Goal: Complete application form

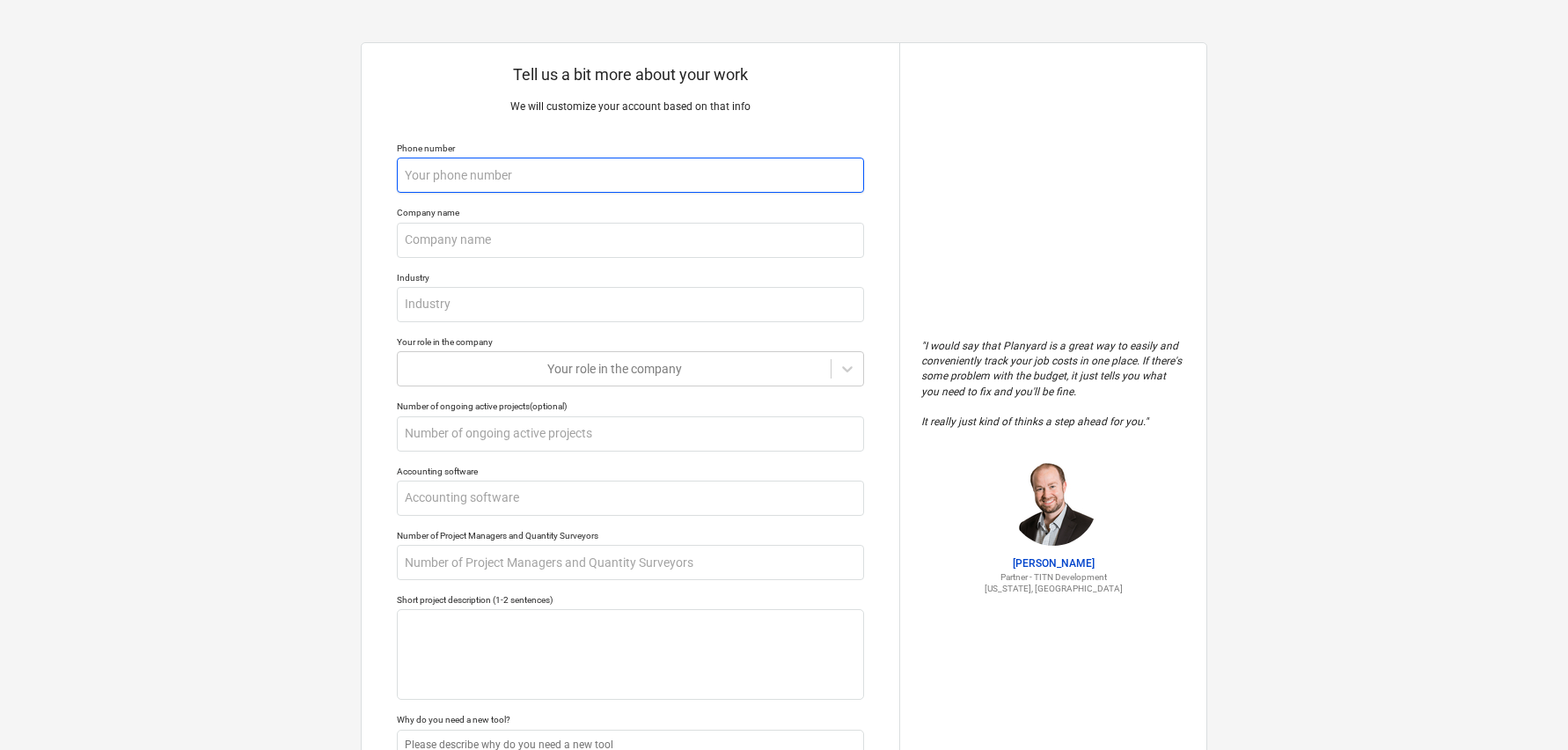
click at [431, 172] on input "text" at bounding box center [631, 174] width 468 height 35
type textarea "x"
type input "8"
type textarea "x"
type input "82"
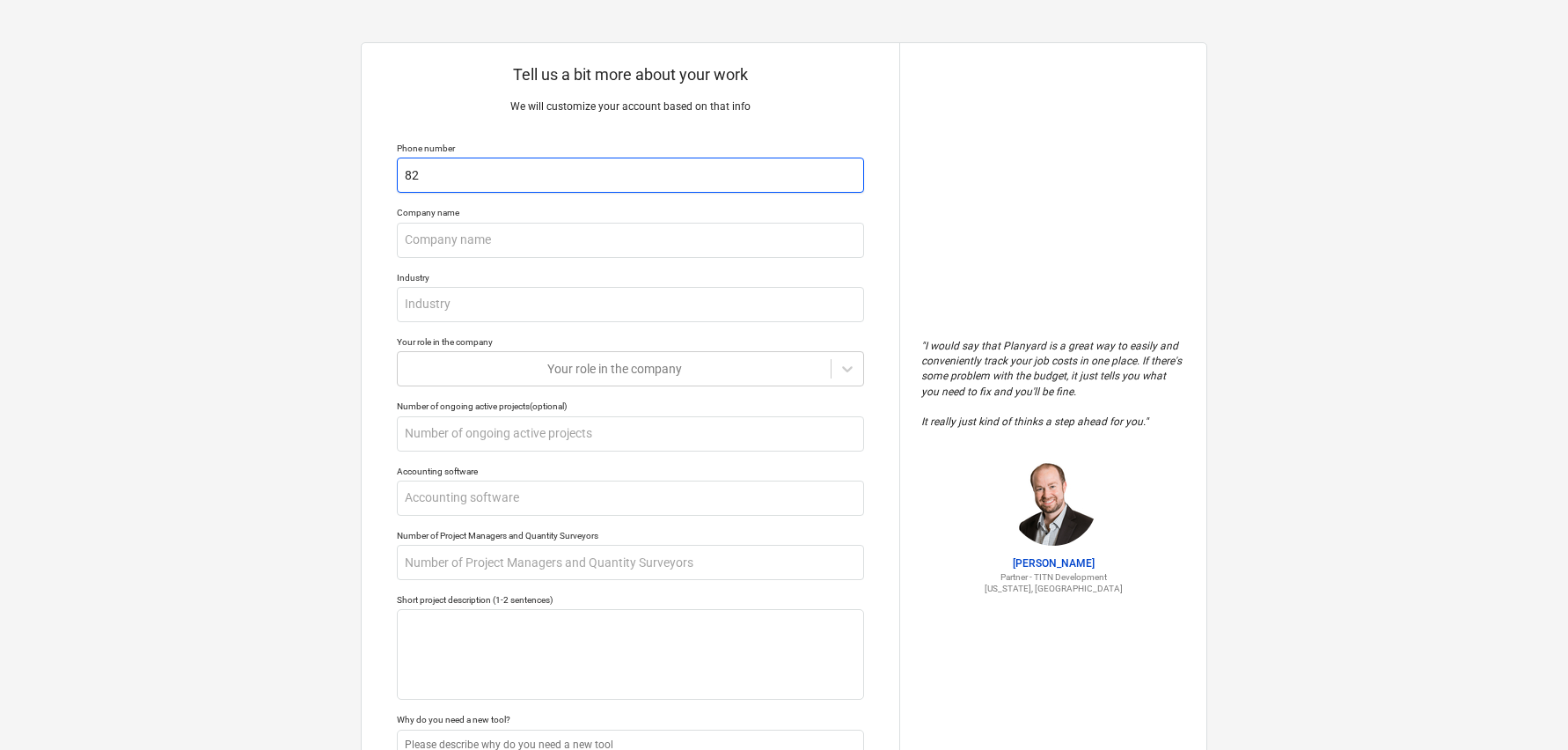
type textarea "x"
type input "828"
type textarea "x"
type input "828/"
type textarea "x"
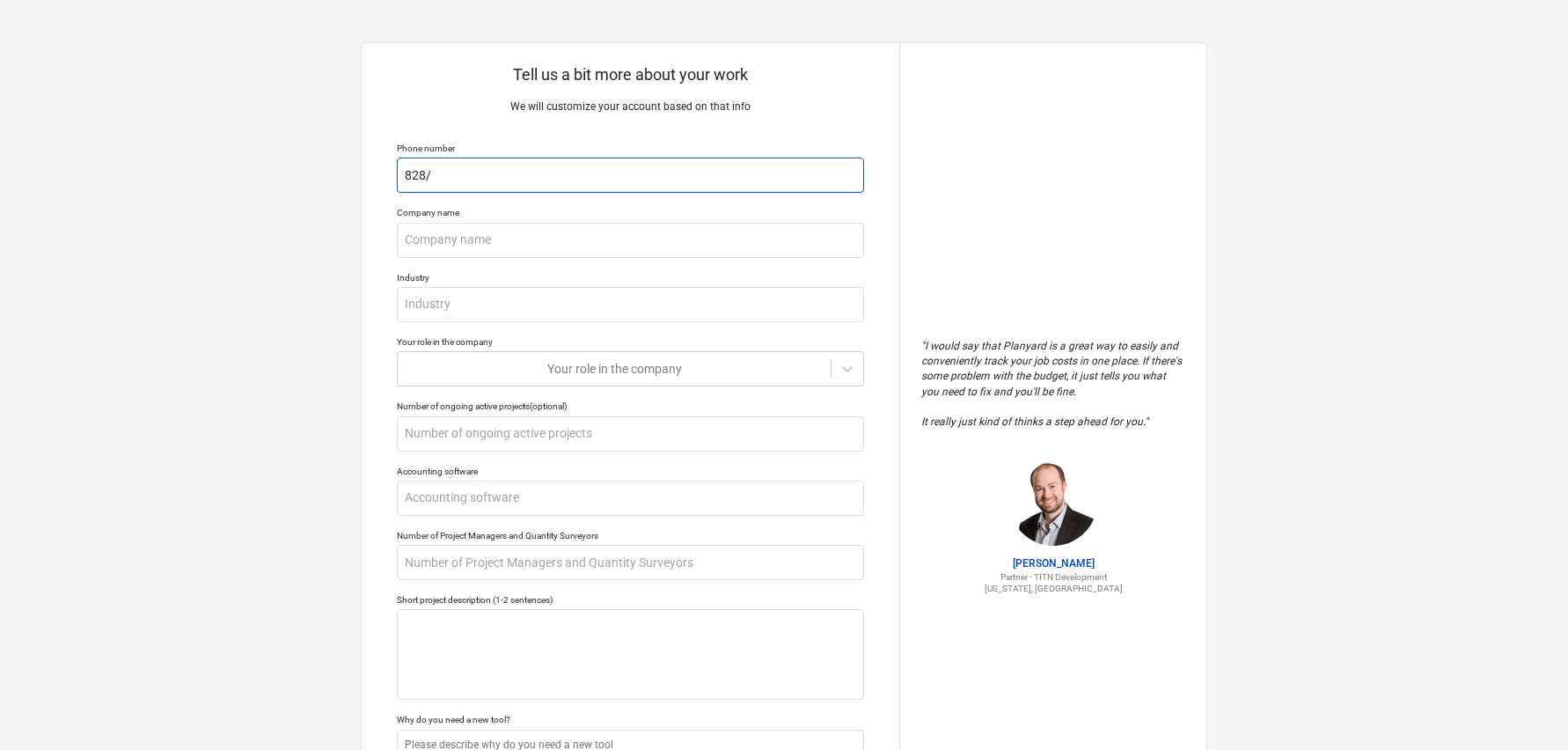
type input "828/2"
type textarea "x"
type input "828/24"
type textarea "x"
type input "828/243"
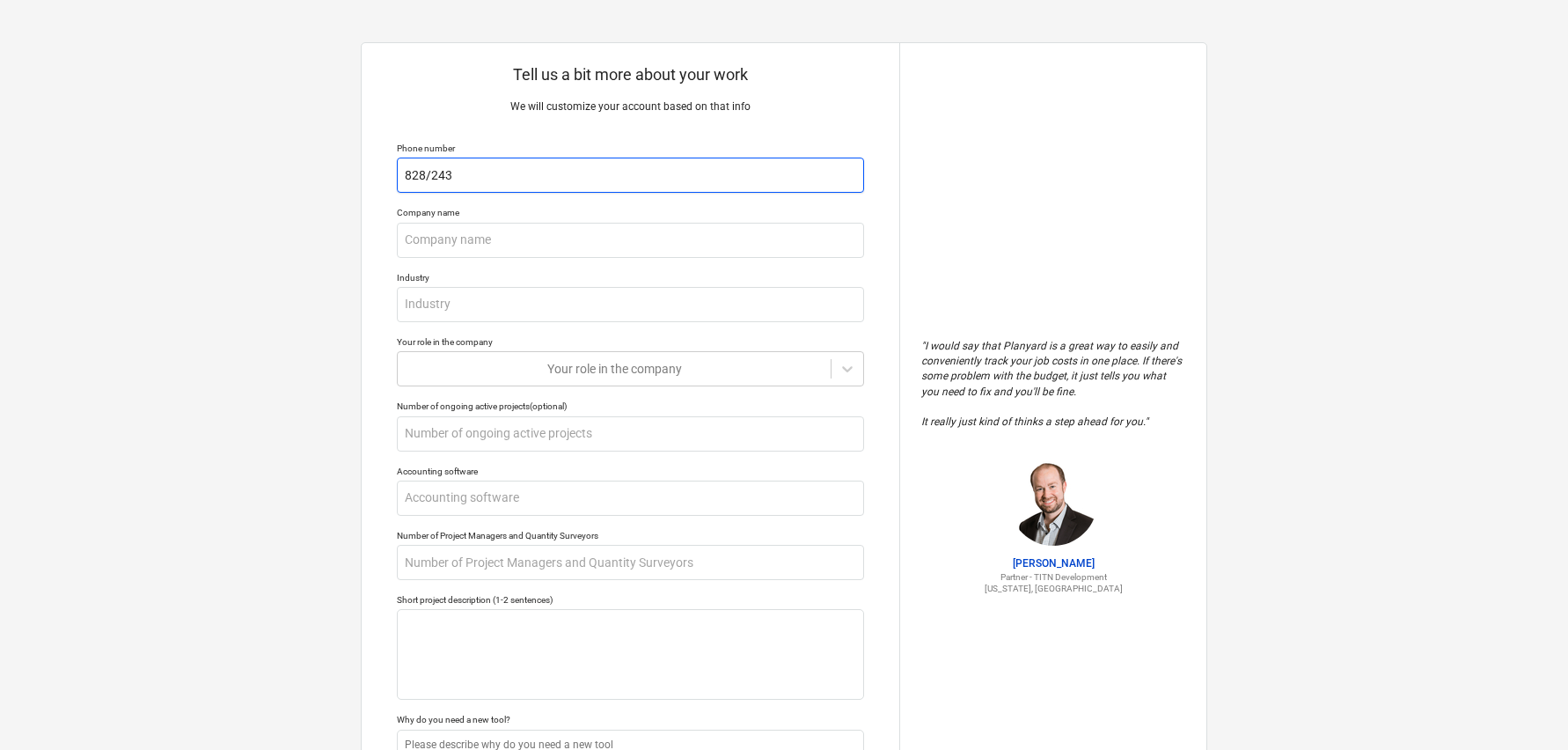
type textarea "x"
type input "828/243-"
type textarea "x"
type input "828/243-8"
type textarea "x"
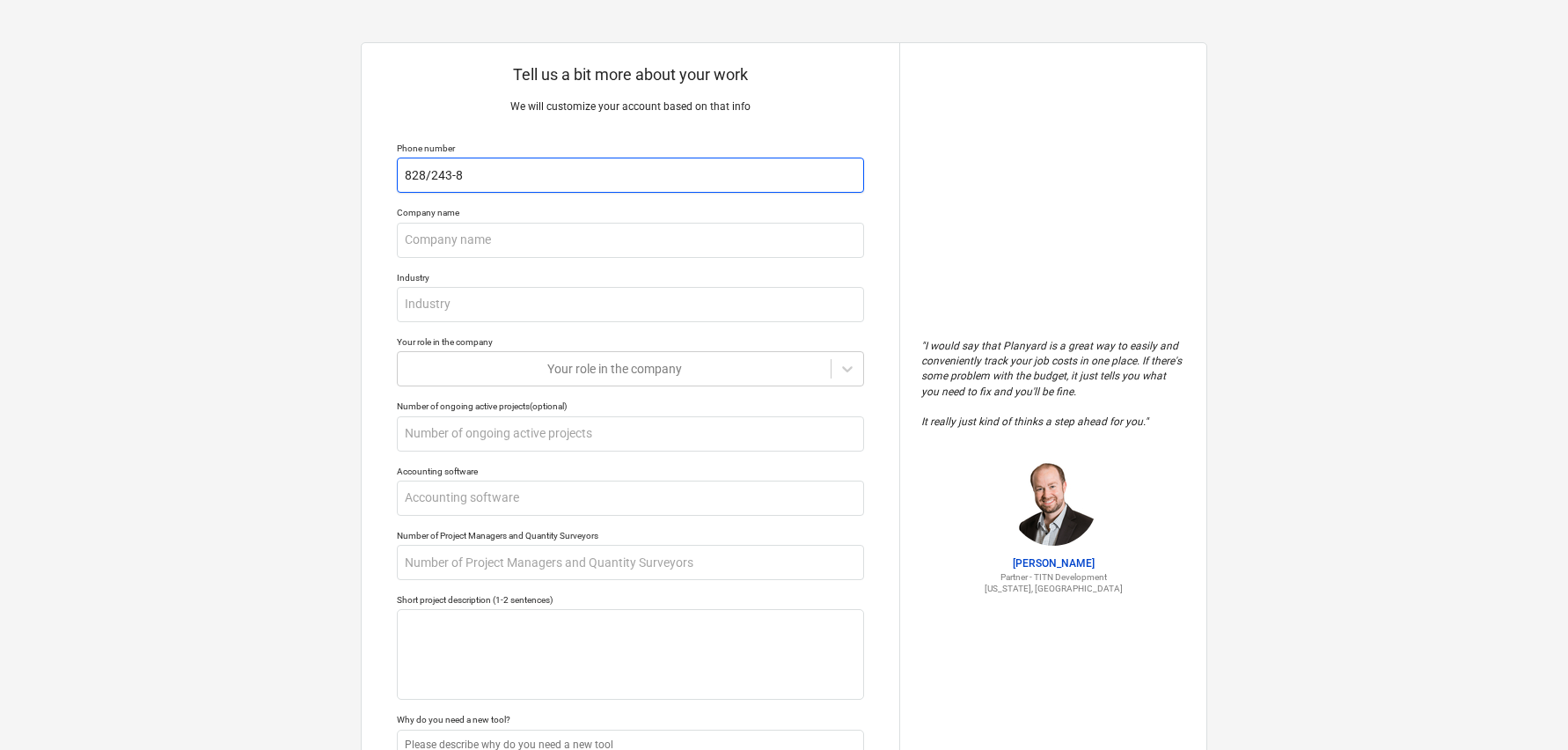
type input "828/243-89"
type textarea "x"
type input "828/243-893"
type textarea "x"
type input "828/243-8933"
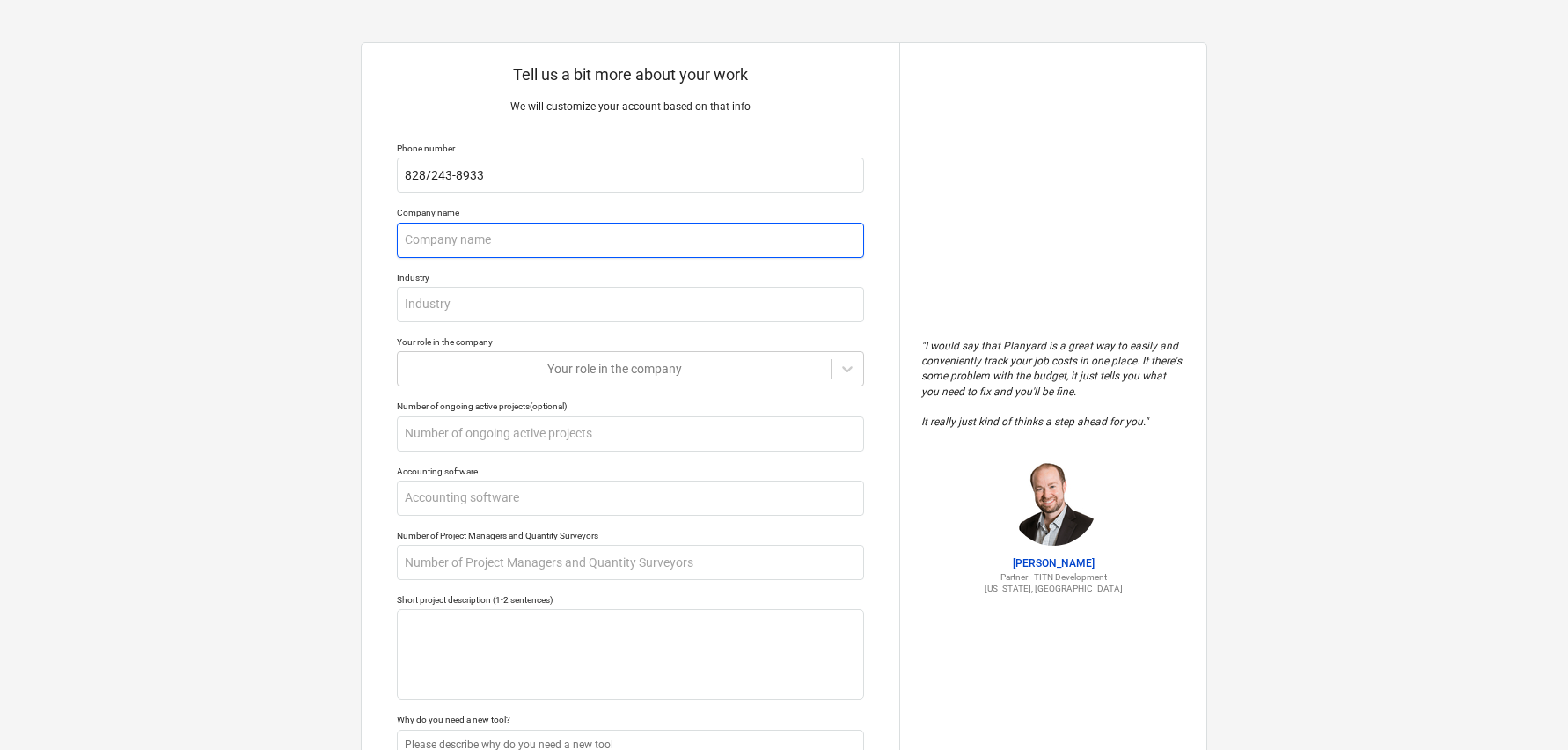
click at [415, 237] on input "text" at bounding box center [631, 240] width 468 height 35
type textarea "x"
type input "A"
type textarea "x"
type input "Al"
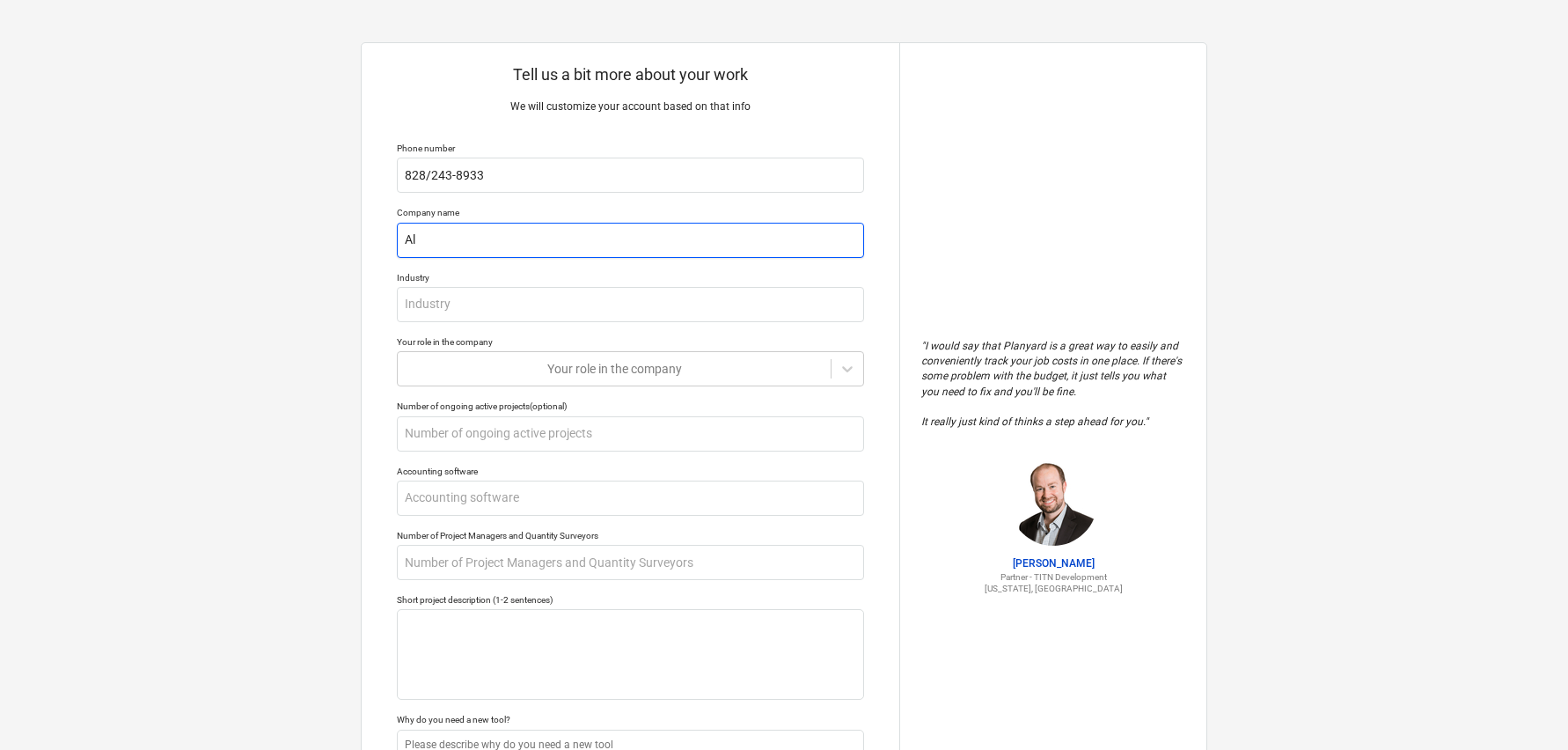
type textarea "x"
type input "All"
type textarea "x"
type input "All-"
type textarea "x"
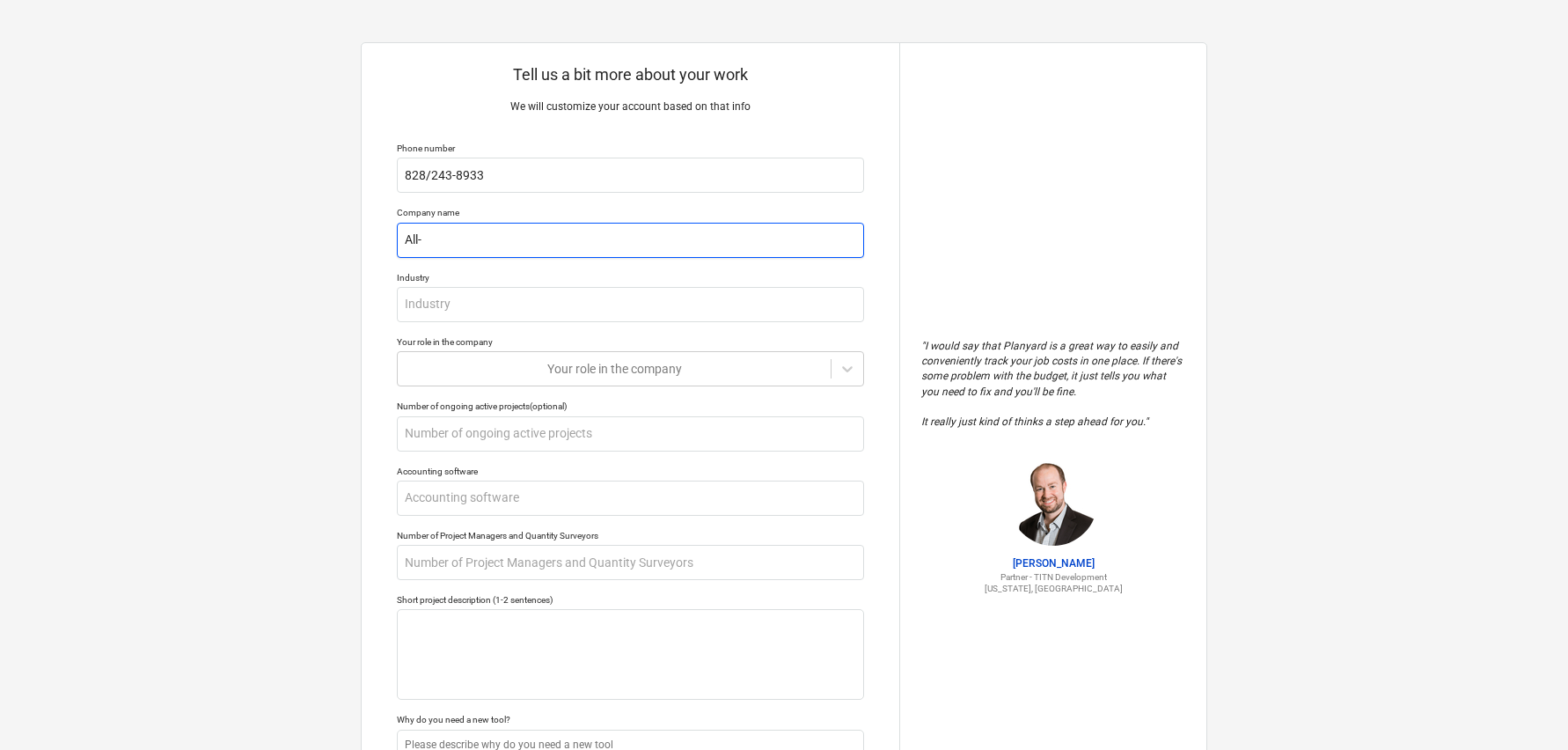
type input "All-S"
type textarea "x"
type input "All-St"
type textarea "x"
type input "All-Sta"
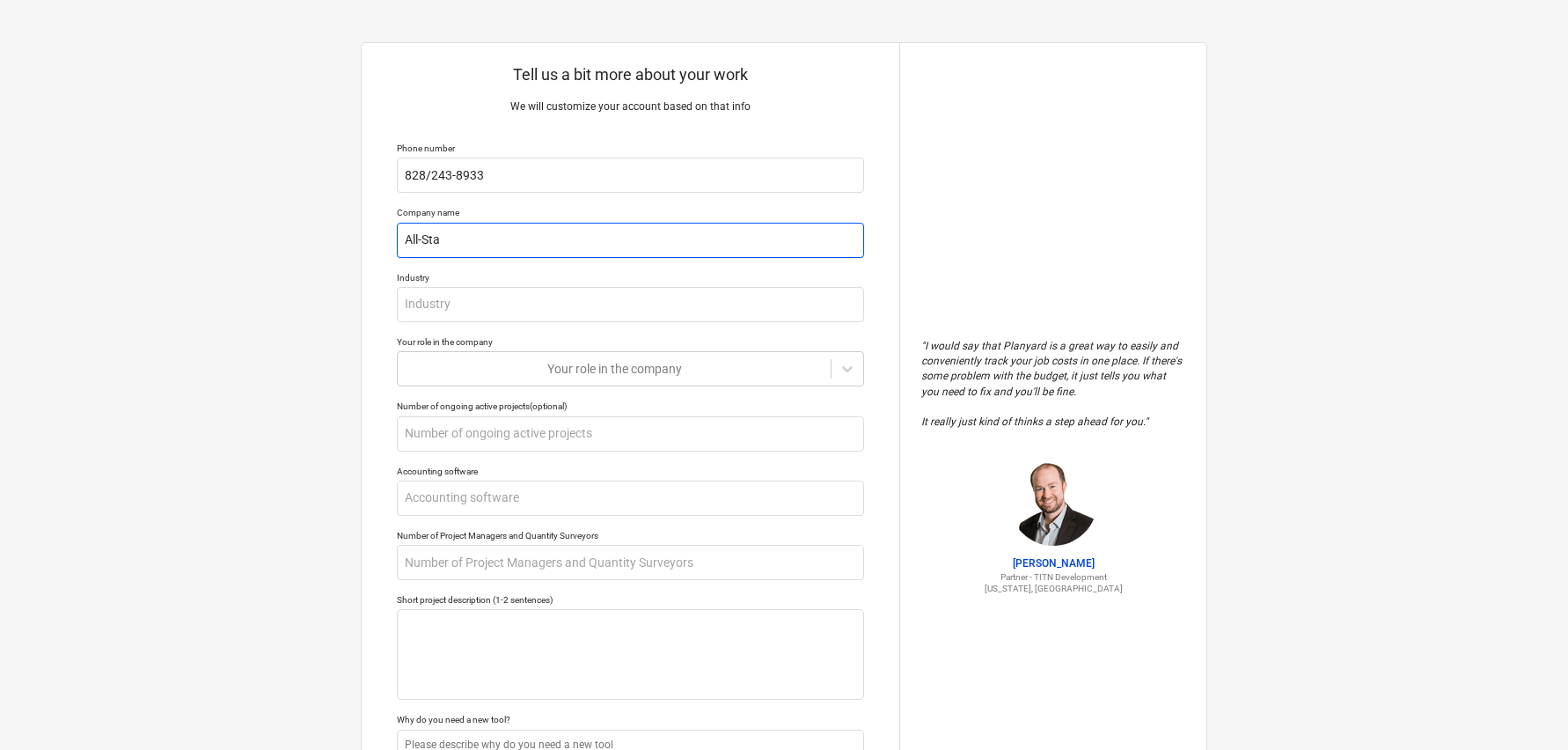
type textarea "x"
type input "All-Star"
type textarea "x"
type input "All-Star"
type textarea "x"
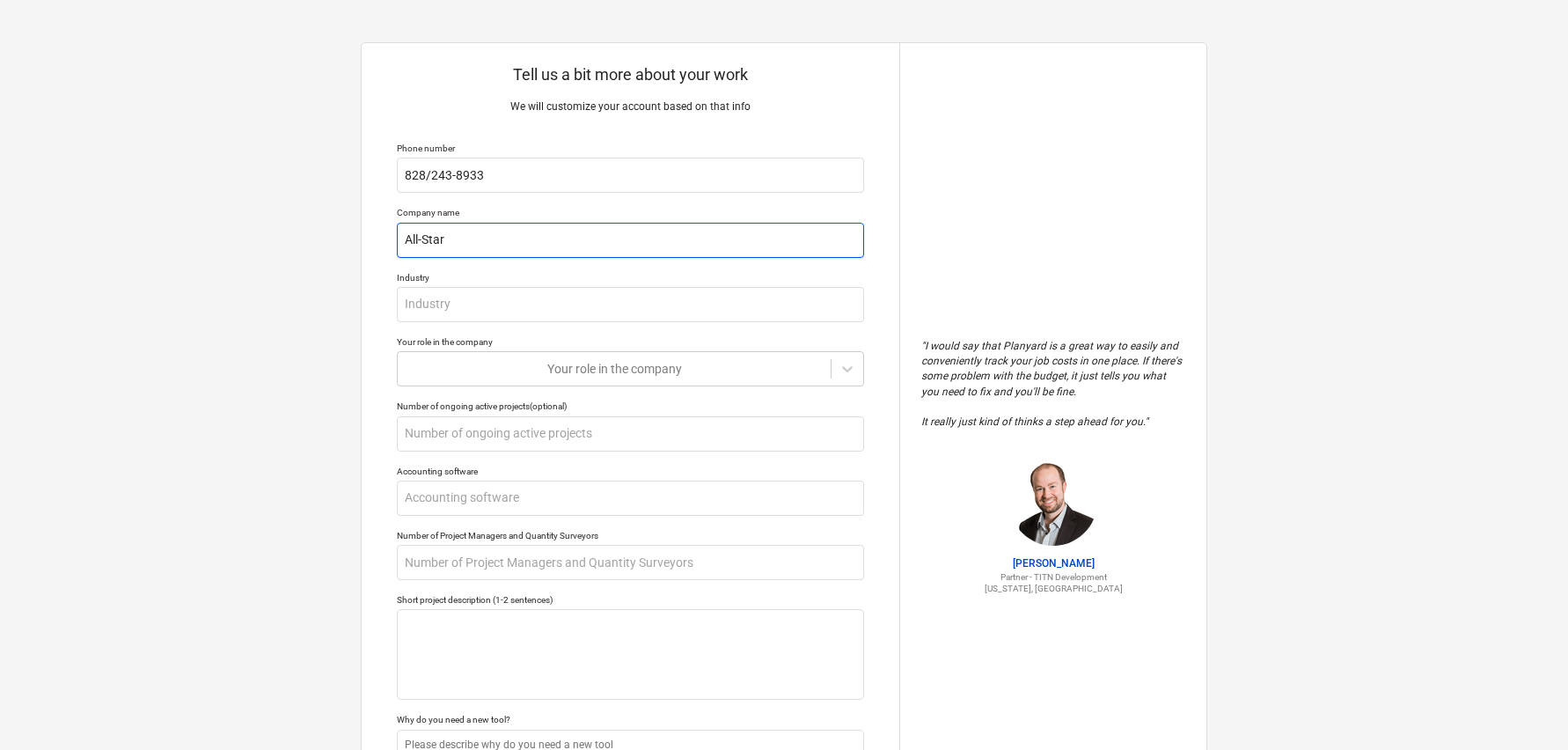
type input "All-Star C"
type textarea "x"
type input "All-Star Co"
type textarea "x"
type input "All-Star Con"
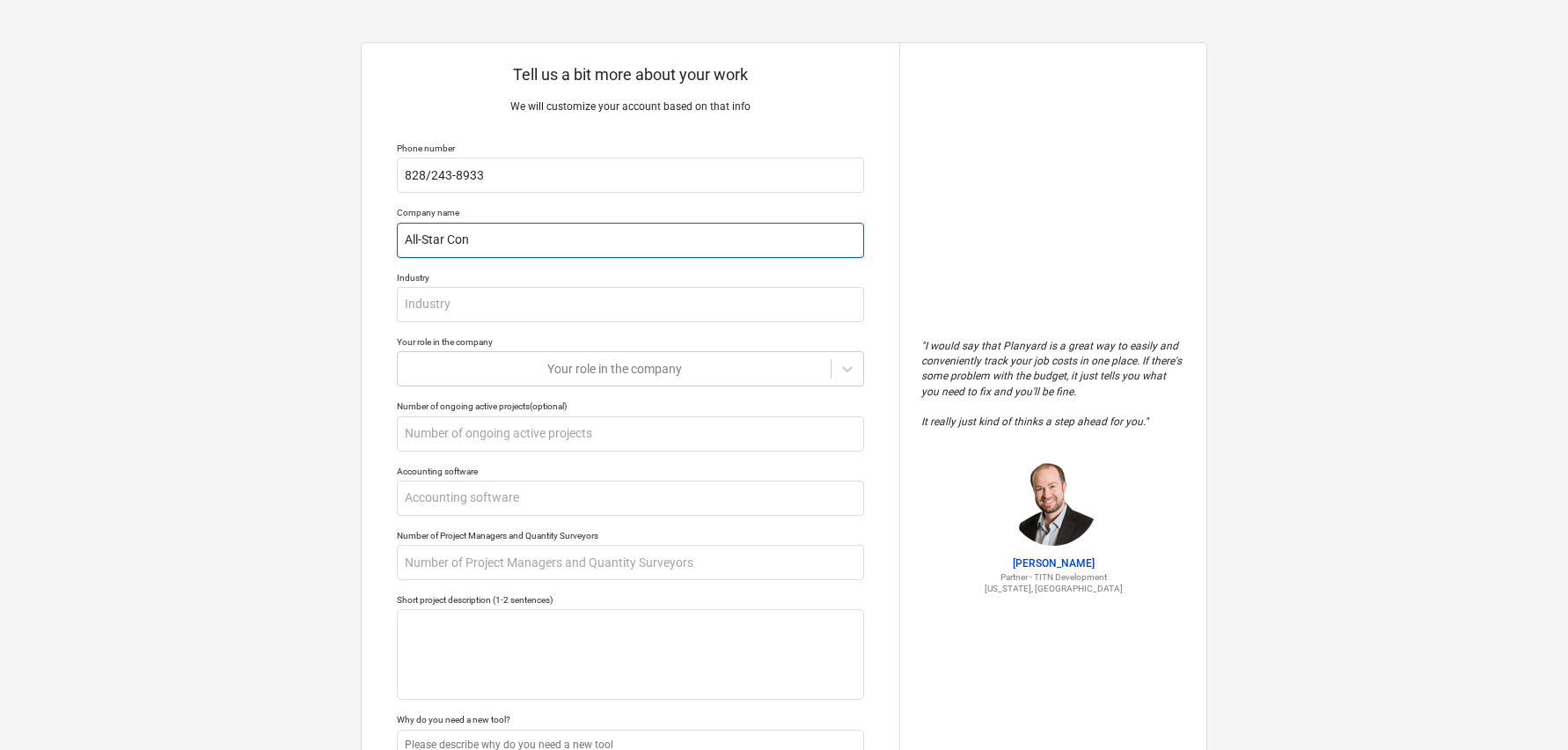
type textarea "x"
type input "All-Star Cons"
type textarea "x"
type input "All-Star Const"
type textarea "x"
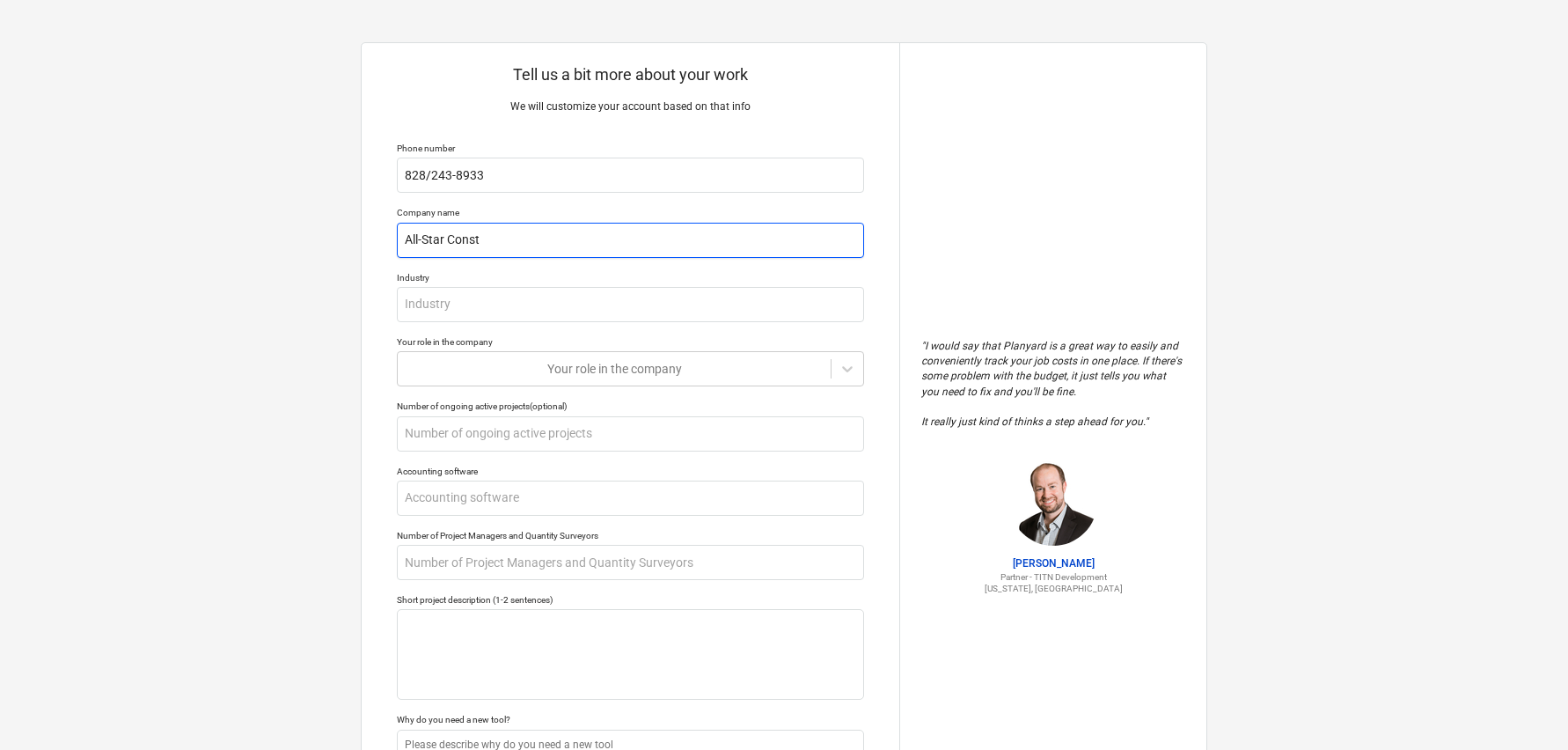
type input "All-Star Constr"
type textarea "x"
type input "All-Star Constru"
type textarea "x"
type input "All-Star Construc"
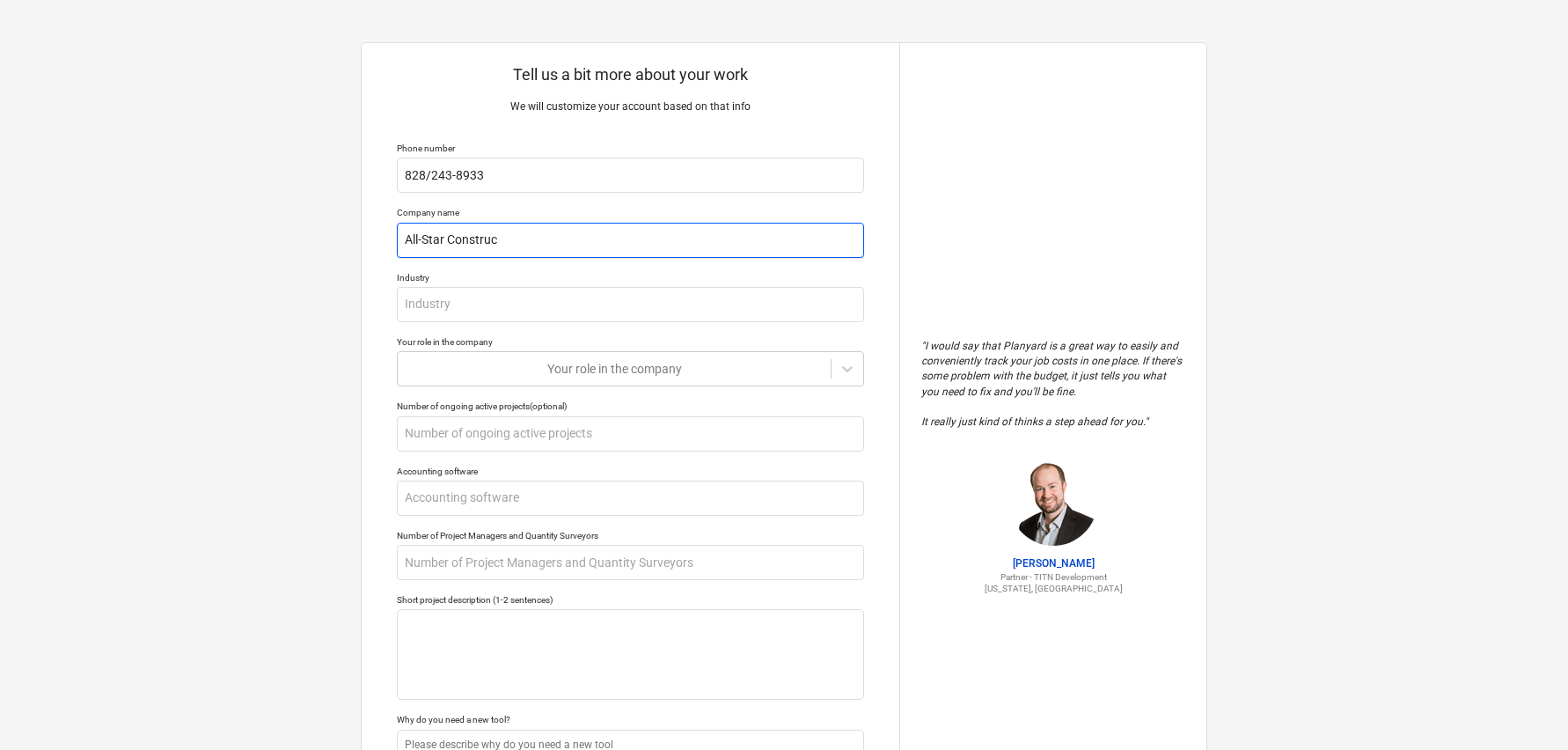
type textarea "x"
type input "All-Star Construct"
type textarea "x"
type input "All-Star Constructor"
type textarea "x"
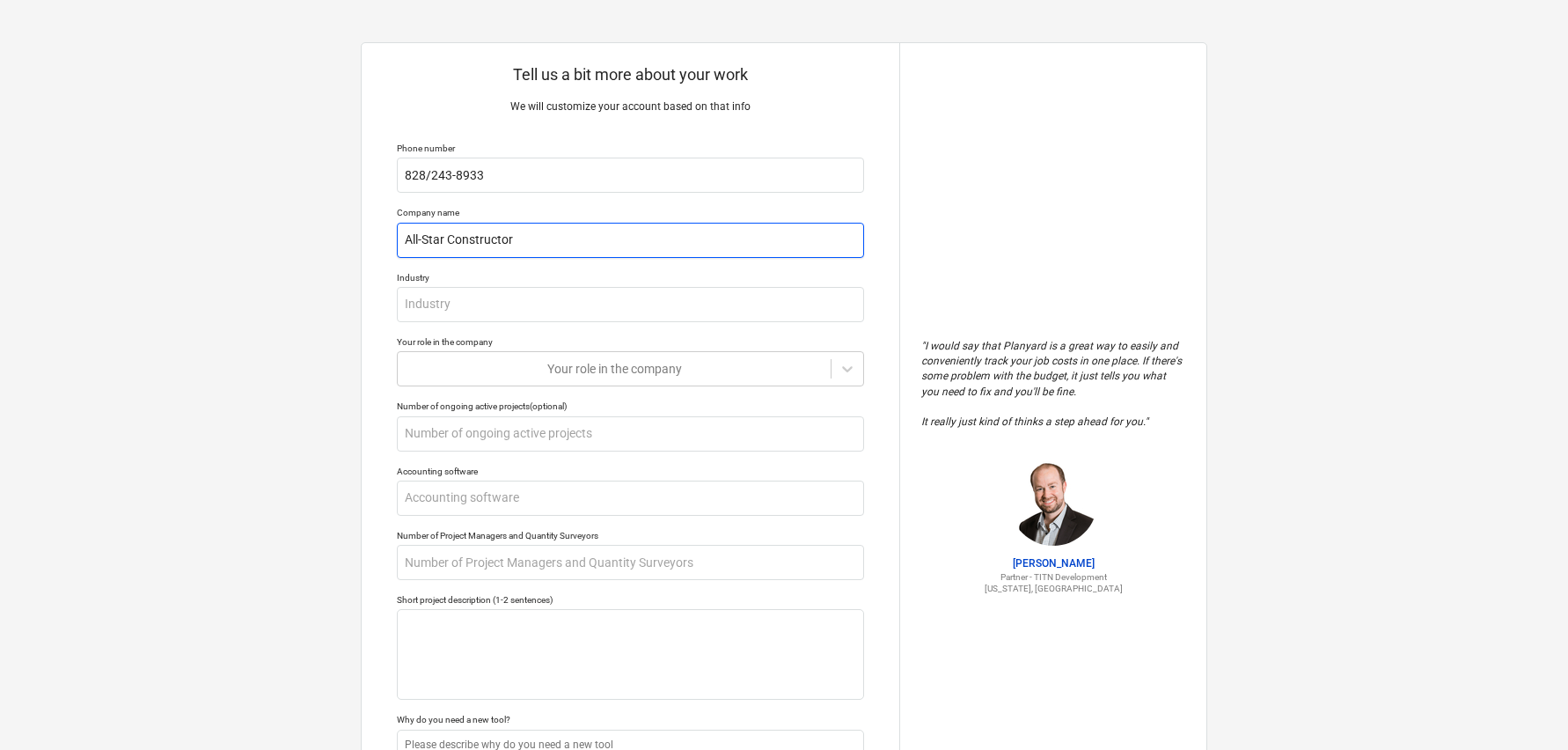
type input "All-Star Constructors"
type textarea "x"
type input "All-Star Constructors"
type textarea "x"
type input "All-Star Constructors L"
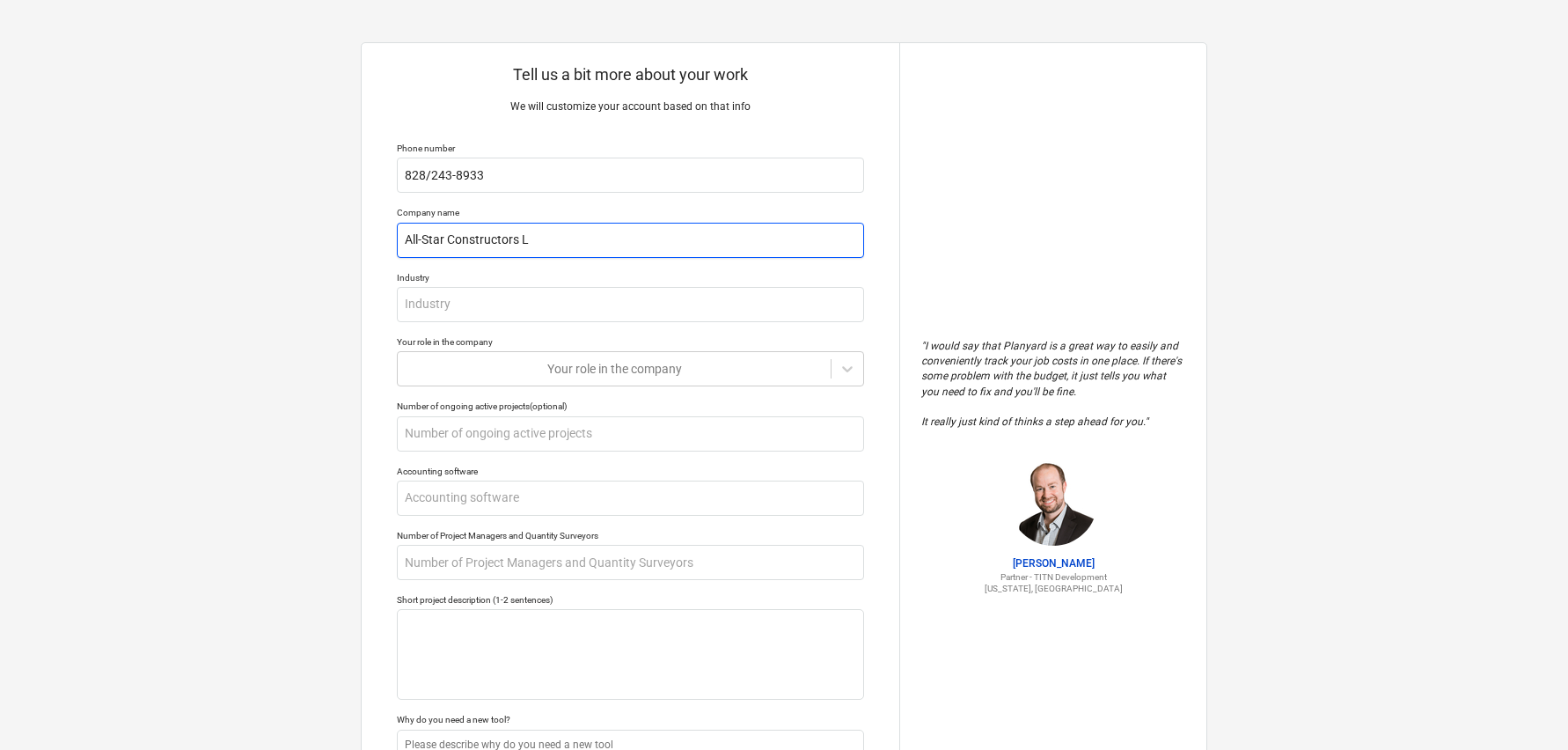
type textarea "x"
type input "All-Star Constructors LL"
type textarea "x"
type input "All-Star Constructors LLC"
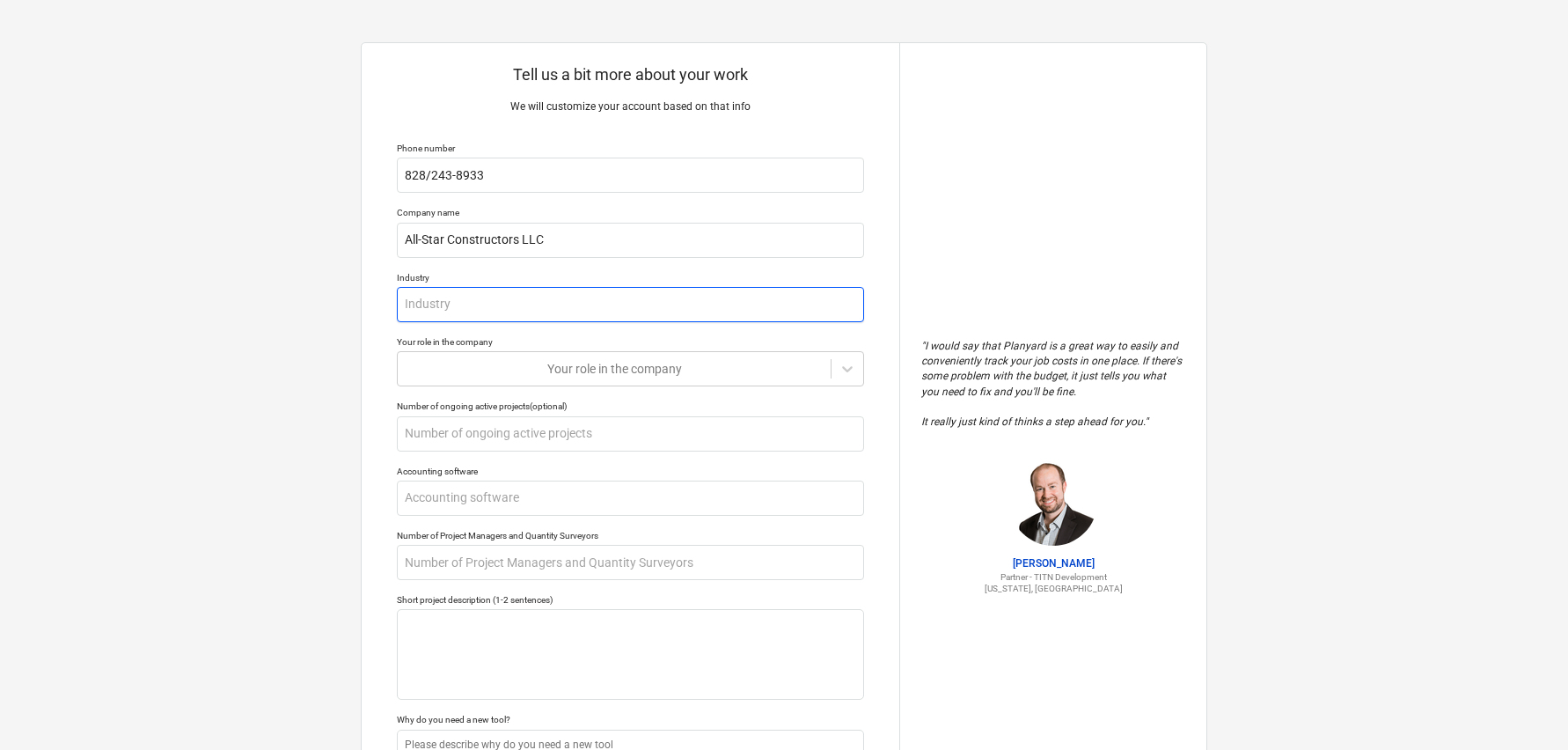
click at [408, 297] on input "text" at bounding box center [631, 304] width 468 height 35
type textarea "x"
type input "R"
type textarea "x"
type input "Re"
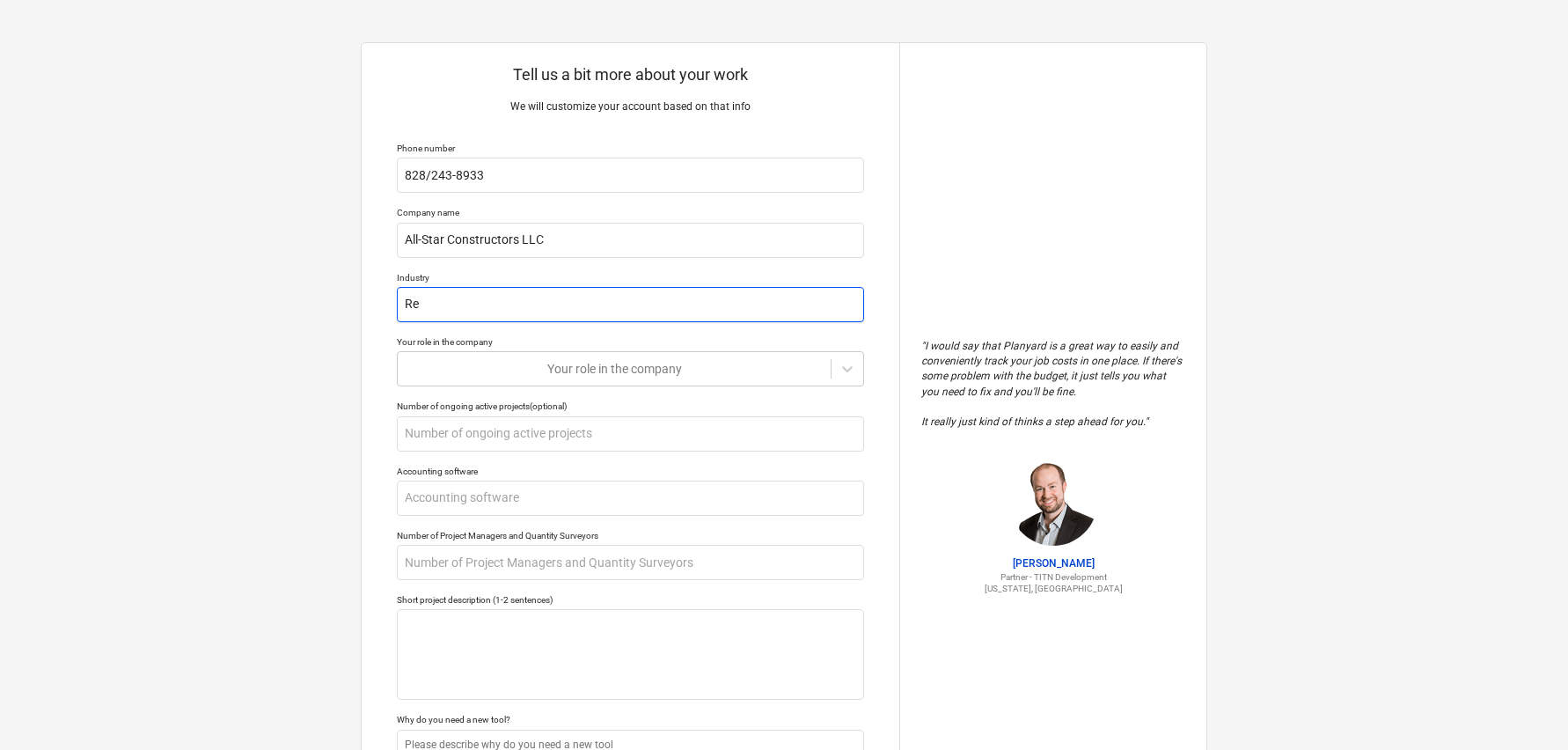
type textarea "x"
type input "Resi"
type textarea "x"
type input "Resid"
type textarea "x"
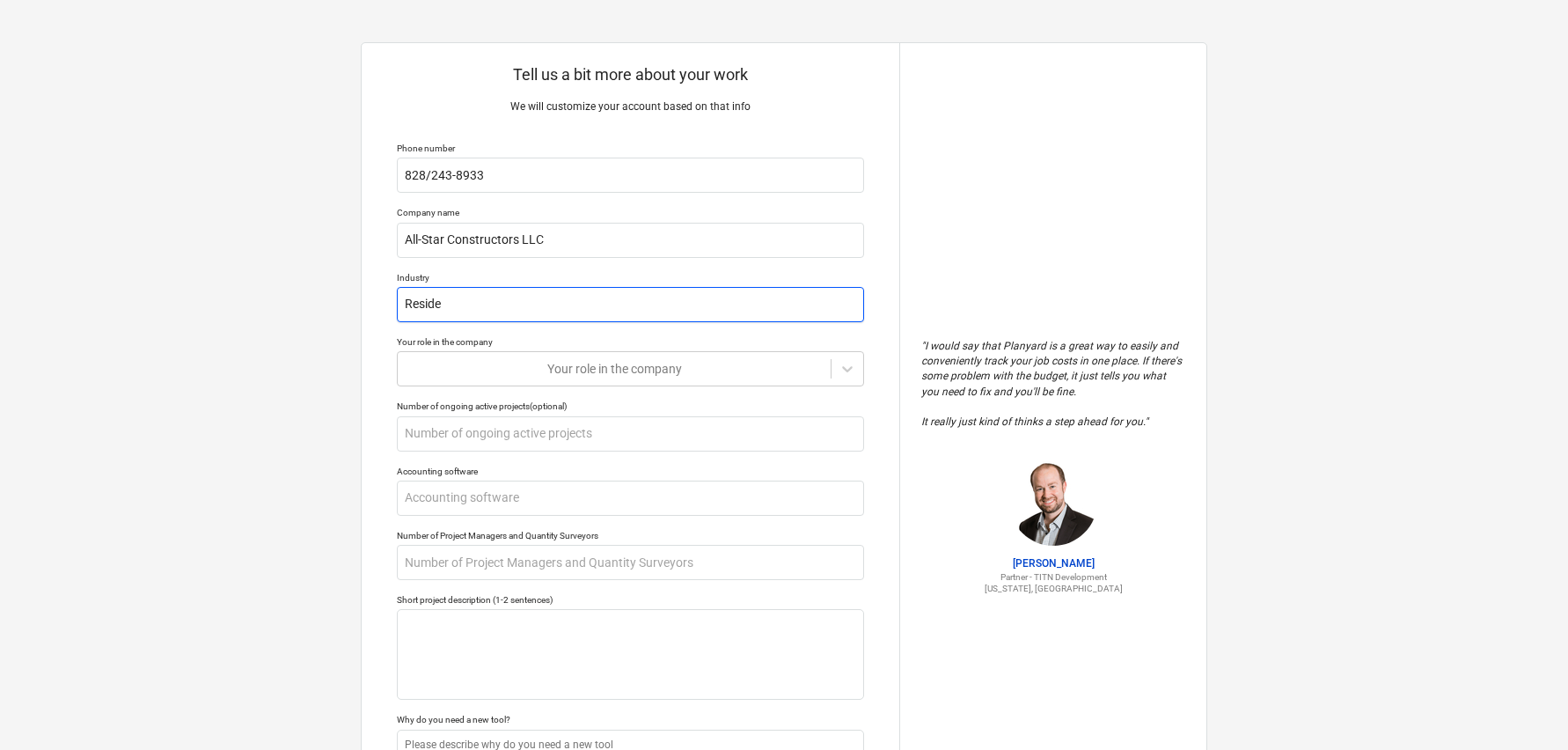
type input "Residen"
type textarea "x"
type input "Resident"
type textarea "x"
type input "Residenti"
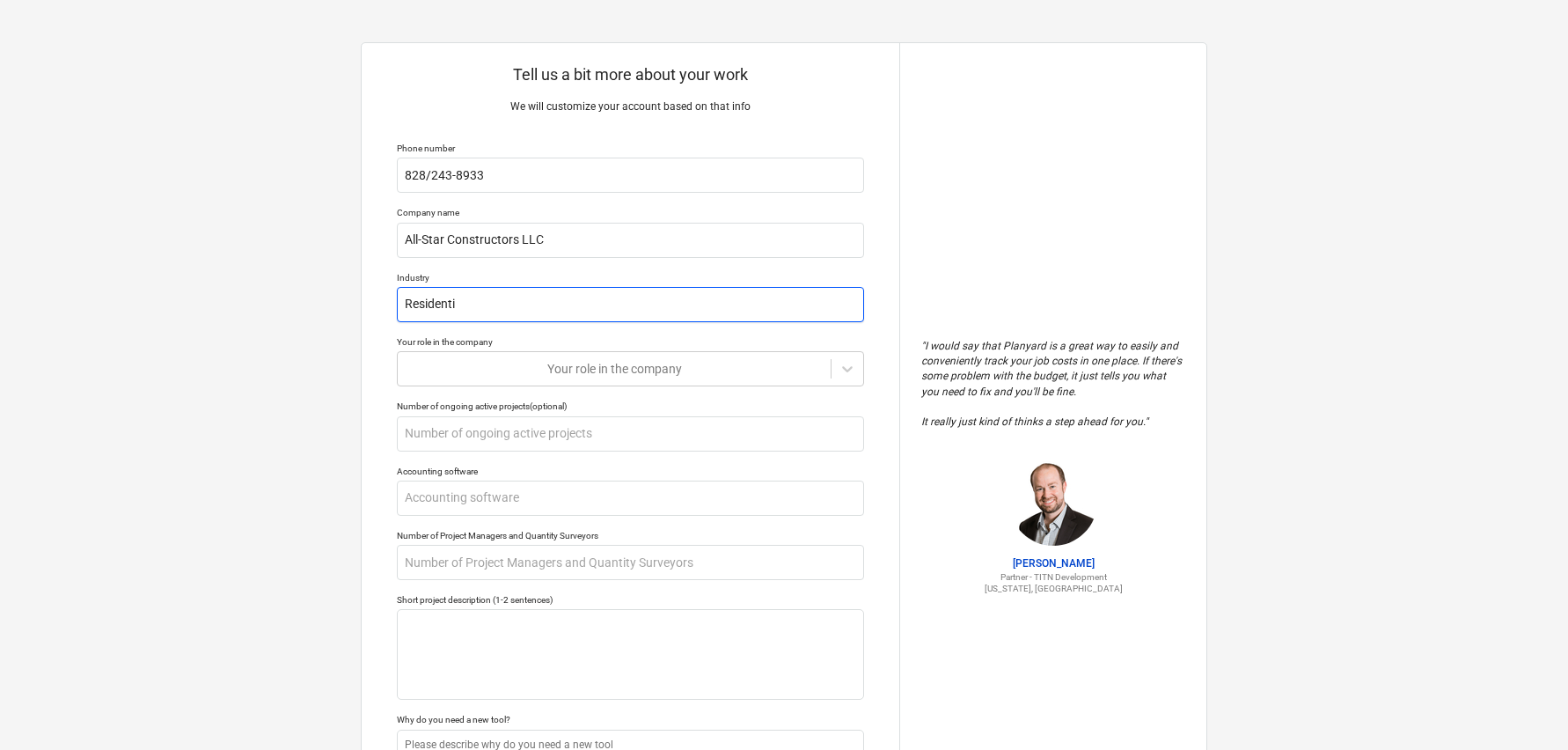
type textarea "x"
type input "Residentia"
type textarea "x"
type input "Residential"
type textarea "x"
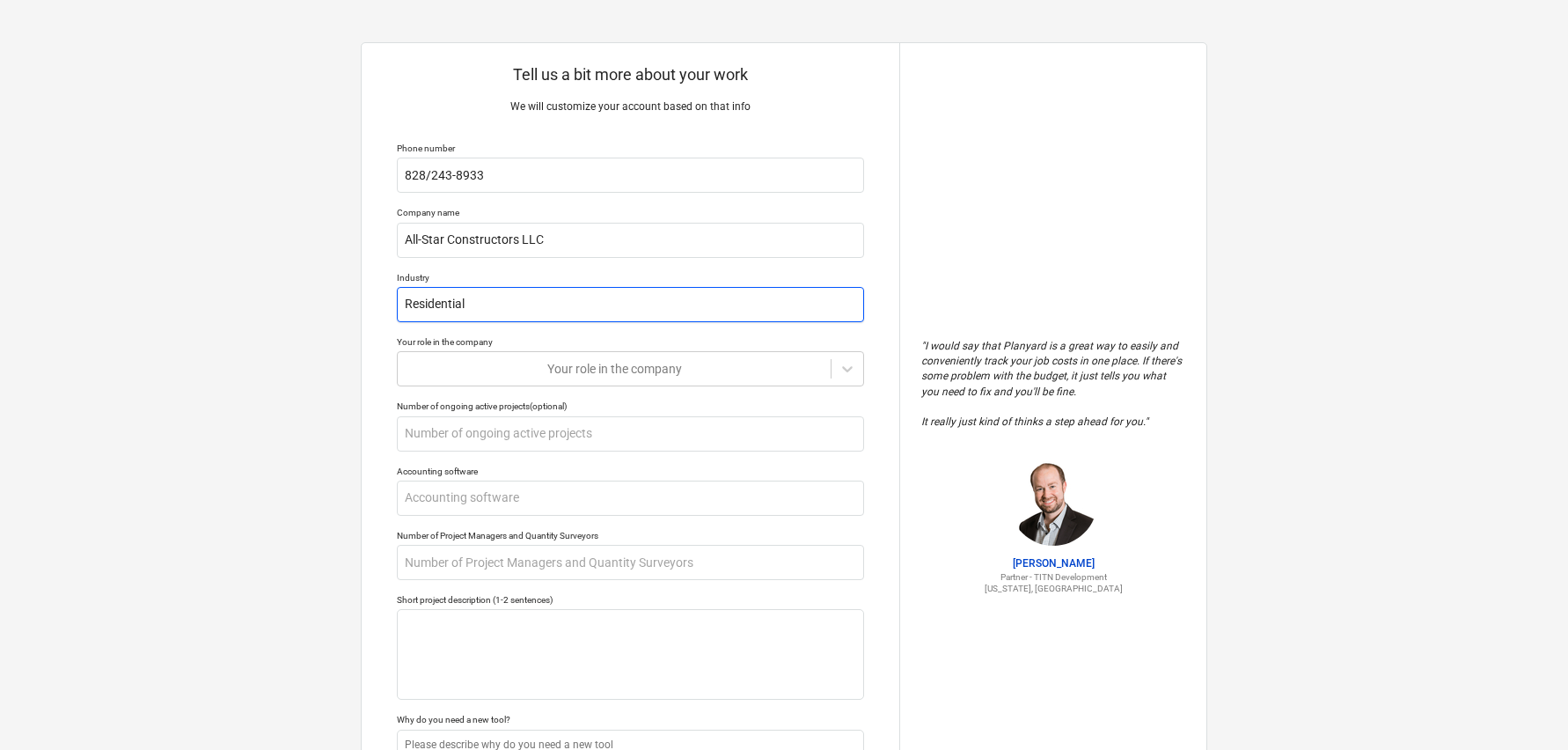
type input "Residential"
type textarea "x"
type input "Residential c"
type textarea "x"
type input "Residential co"
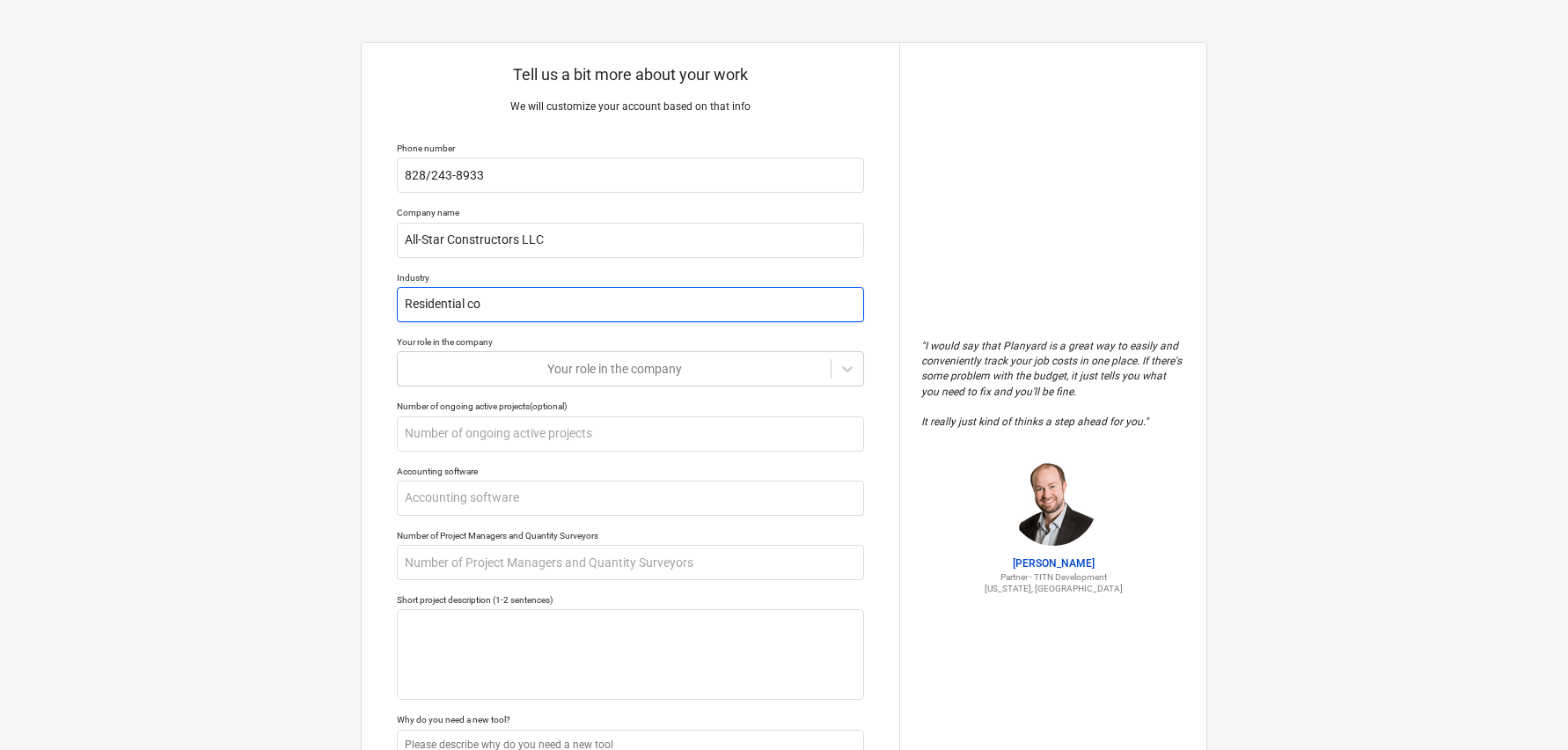
type textarea "x"
type input "Residential con"
type textarea "x"
type input "Residential cons"
type textarea "x"
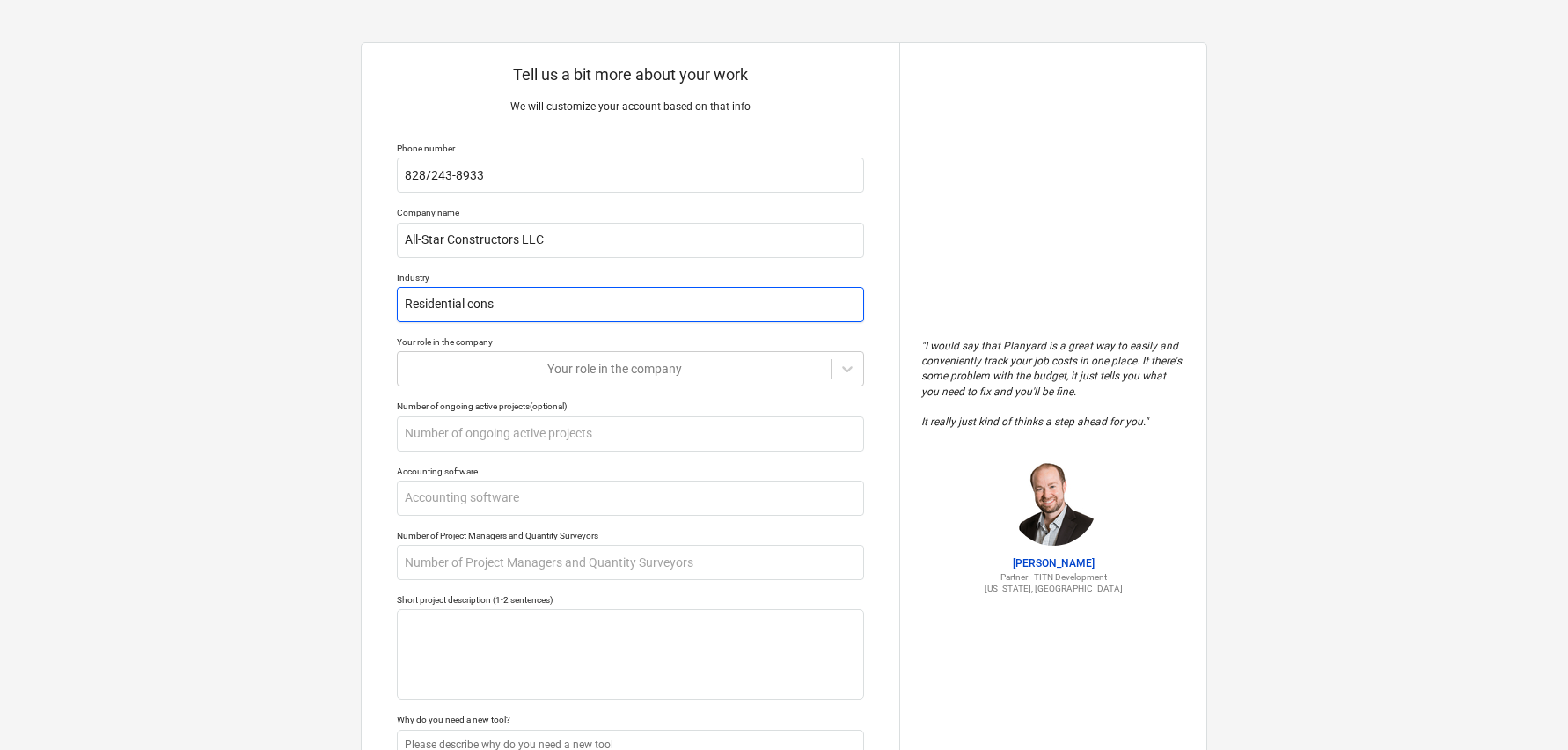
type input "Residential const"
type textarea "x"
type input "Residential constr"
type textarea "x"
type input "Residential constru"
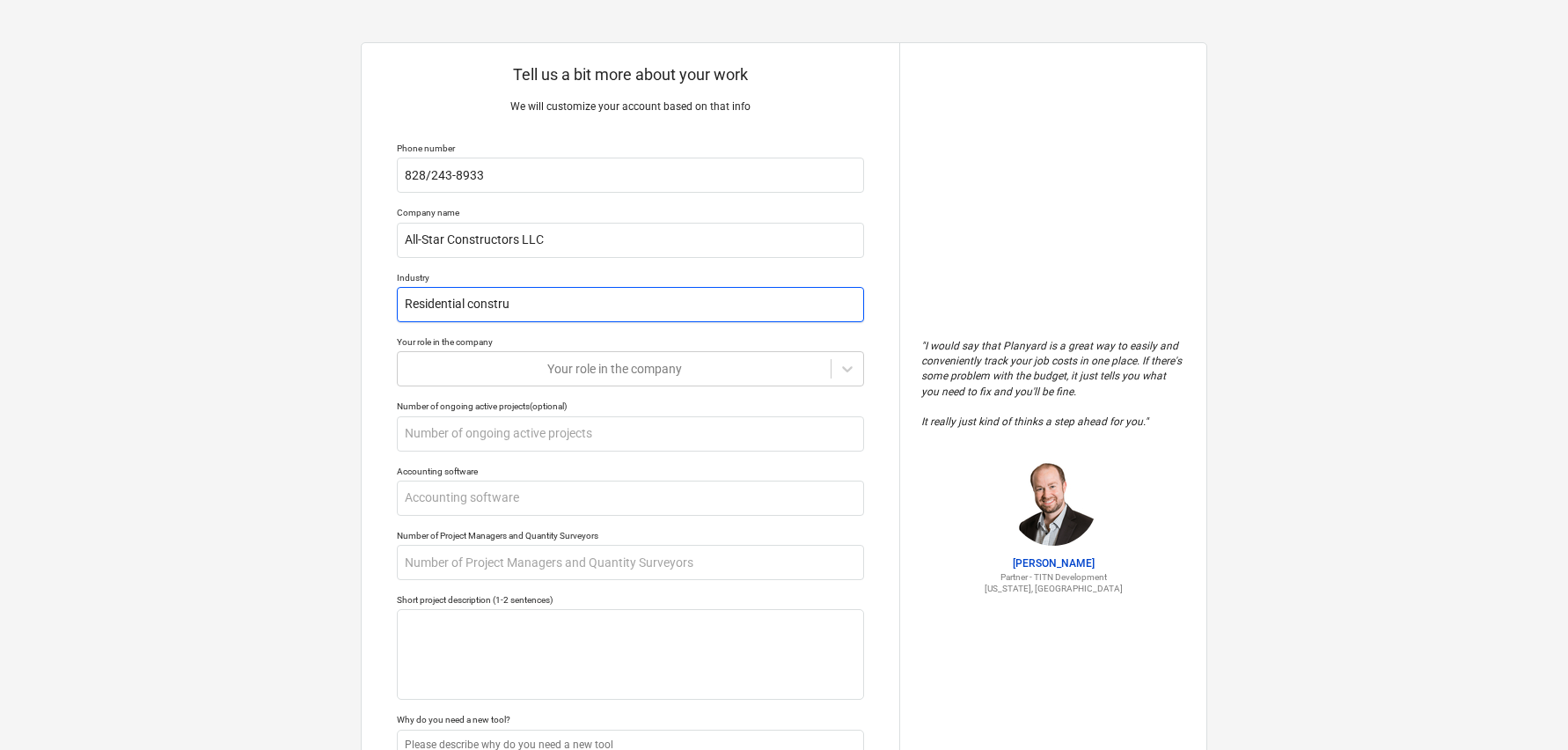
type textarea "x"
type input "Residential construc"
type textarea "x"
type input "Residential construct"
type textarea "x"
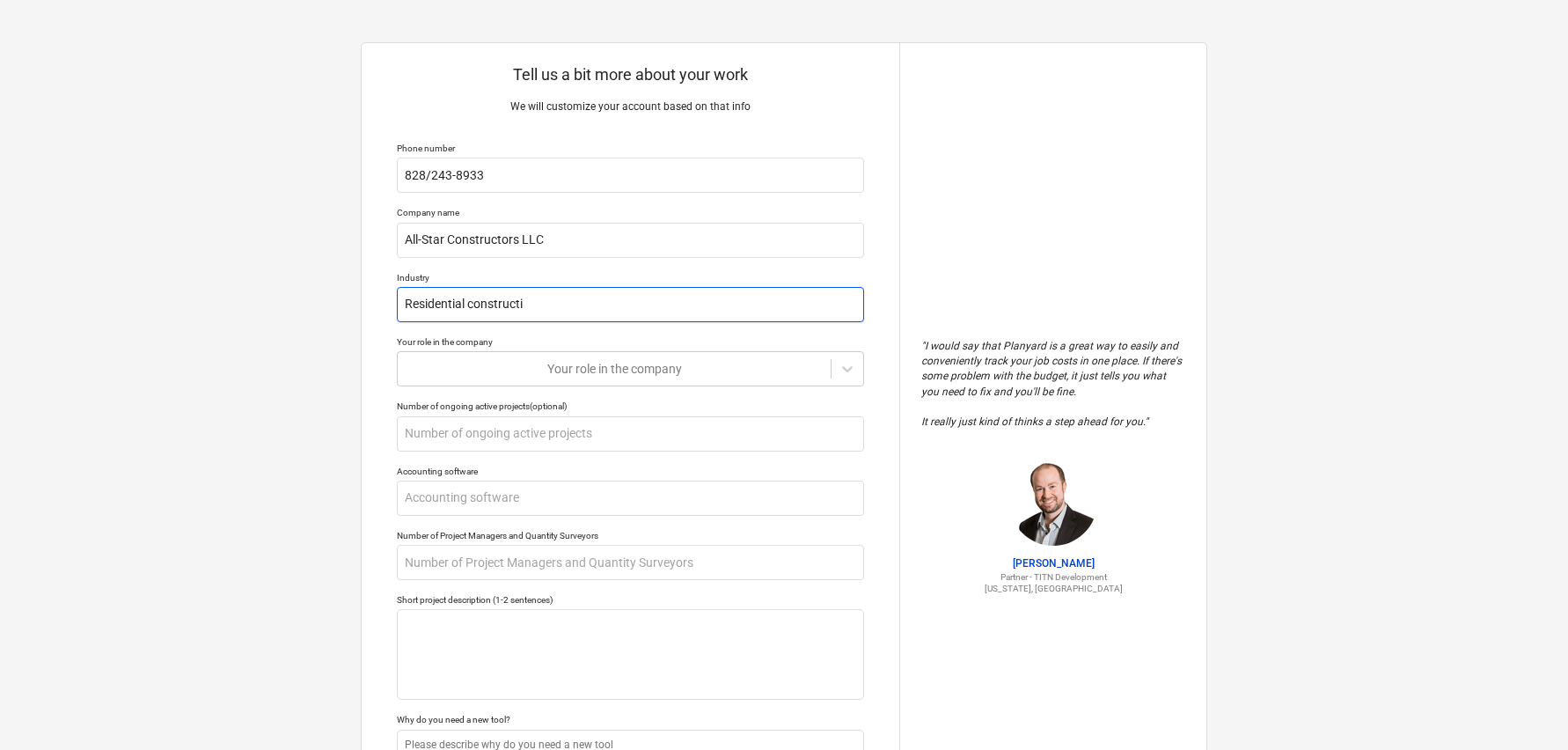
type input "Residential constructio"
type textarea "x"
type input "Residential construction"
type textarea "x"
type input "o"
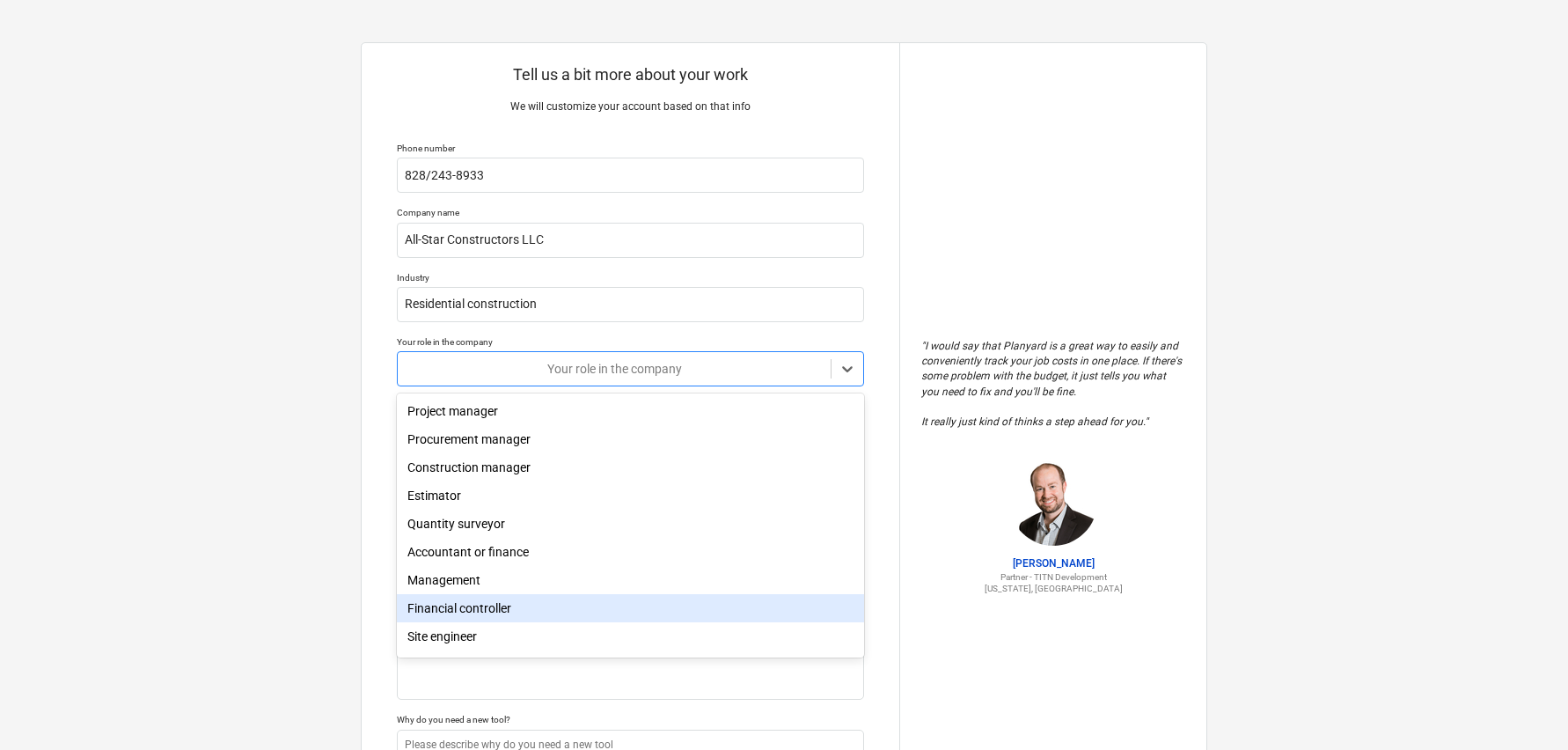
scroll to position [62, 0]
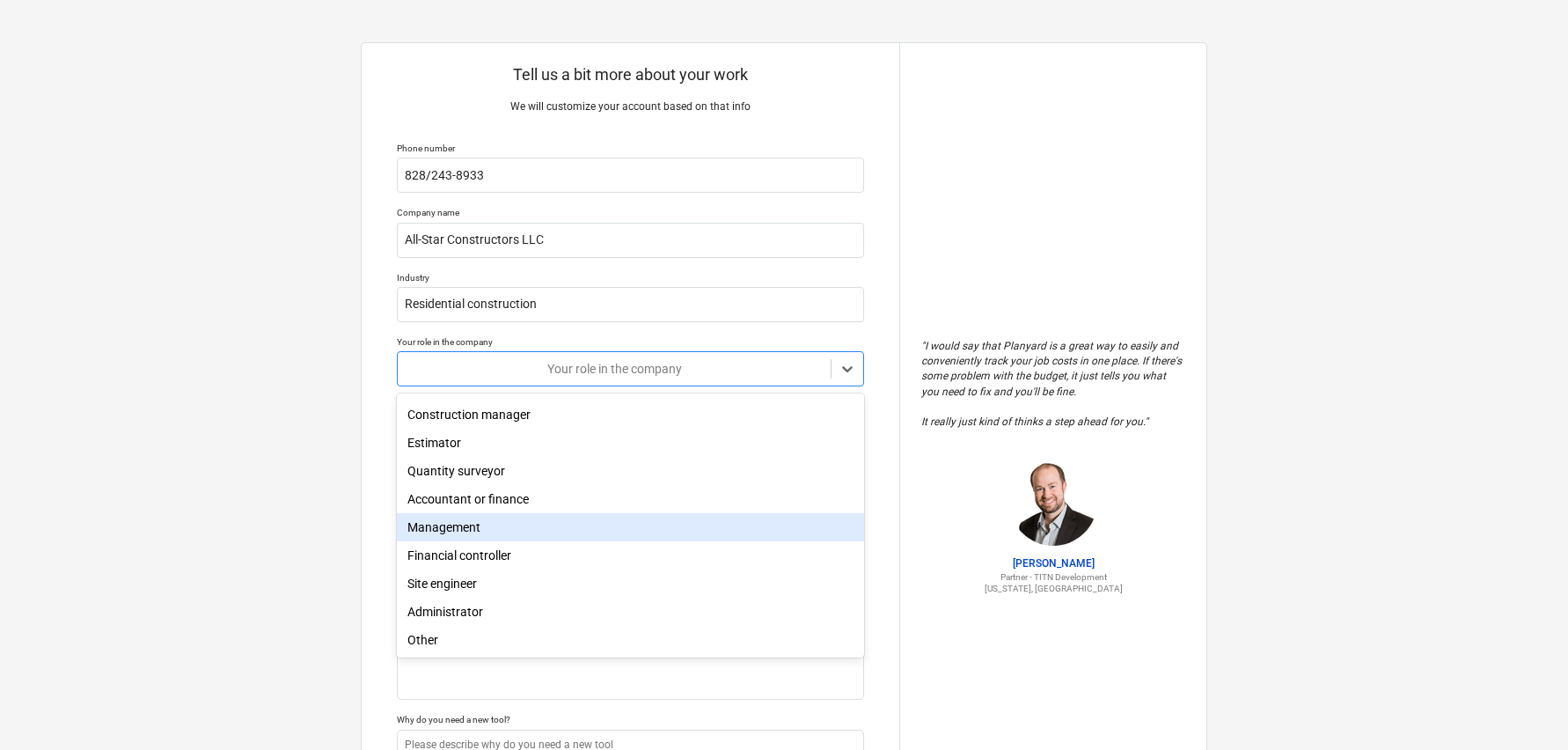
click at [458, 526] on div "Management" at bounding box center [631, 527] width 468 height 28
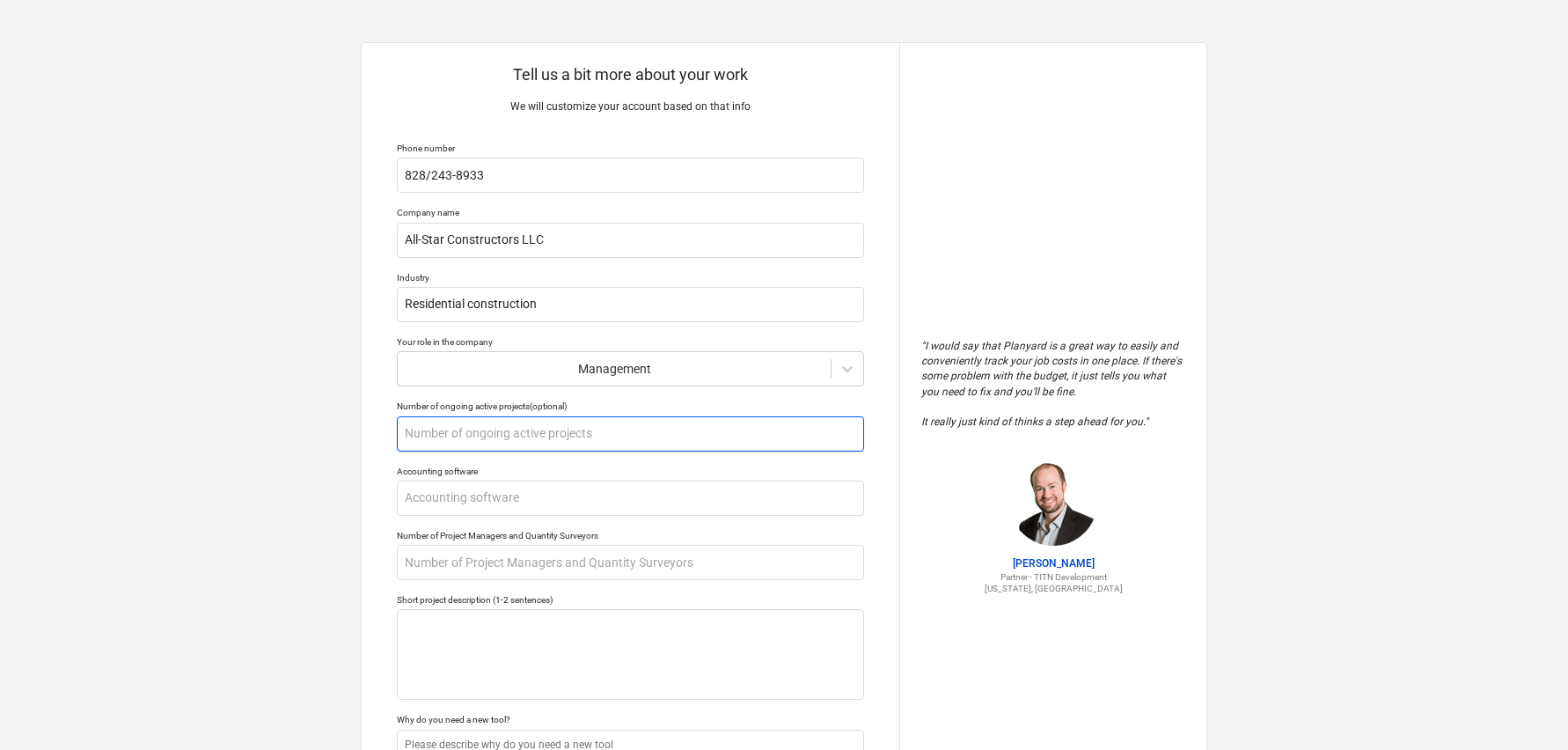
click at [429, 436] on input "text" at bounding box center [631, 434] width 468 height 35
type textarea "x"
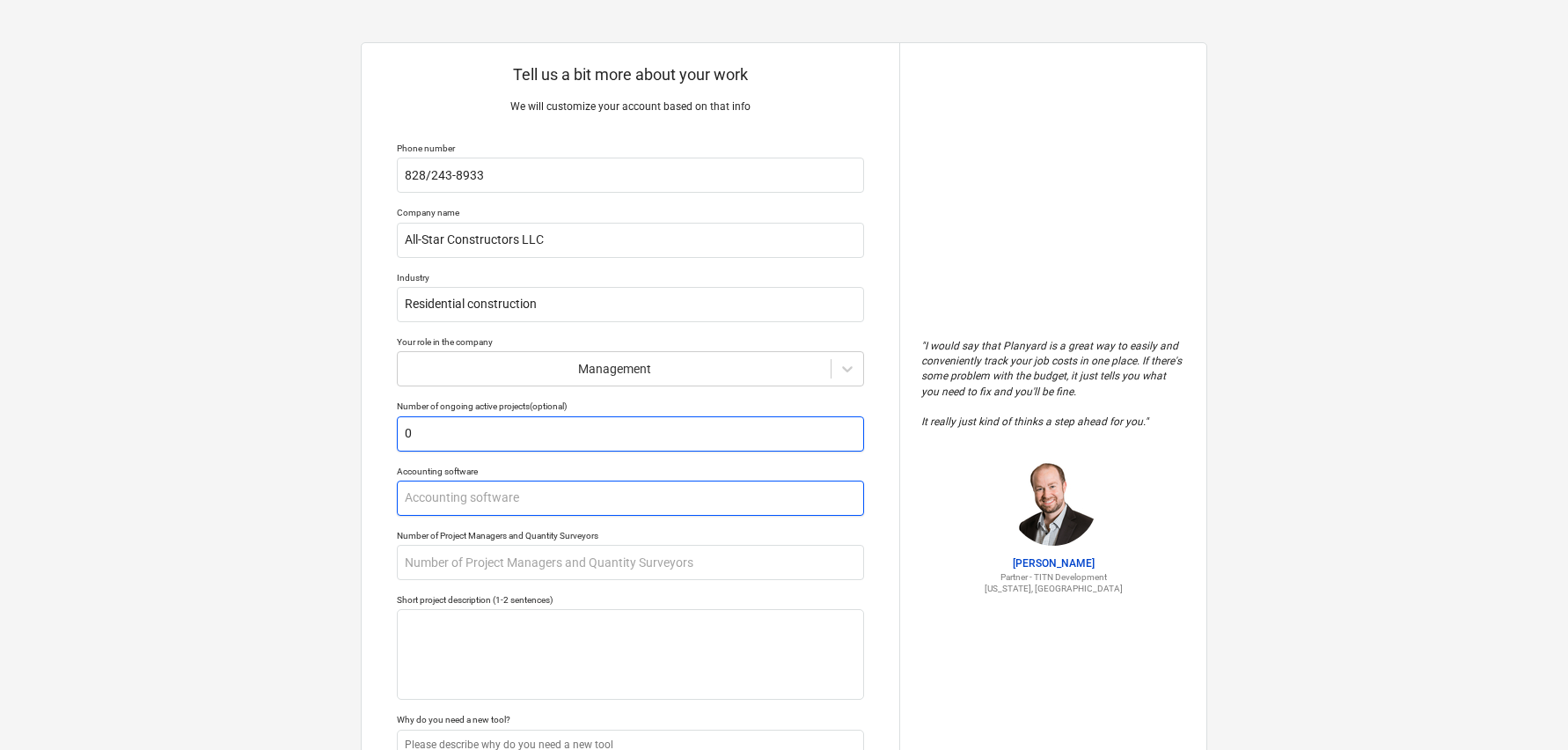
type input "0"
click at [432, 498] on input "text" at bounding box center [631, 497] width 468 height 35
type textarea "x"
type input "Q"
type textarea "x"
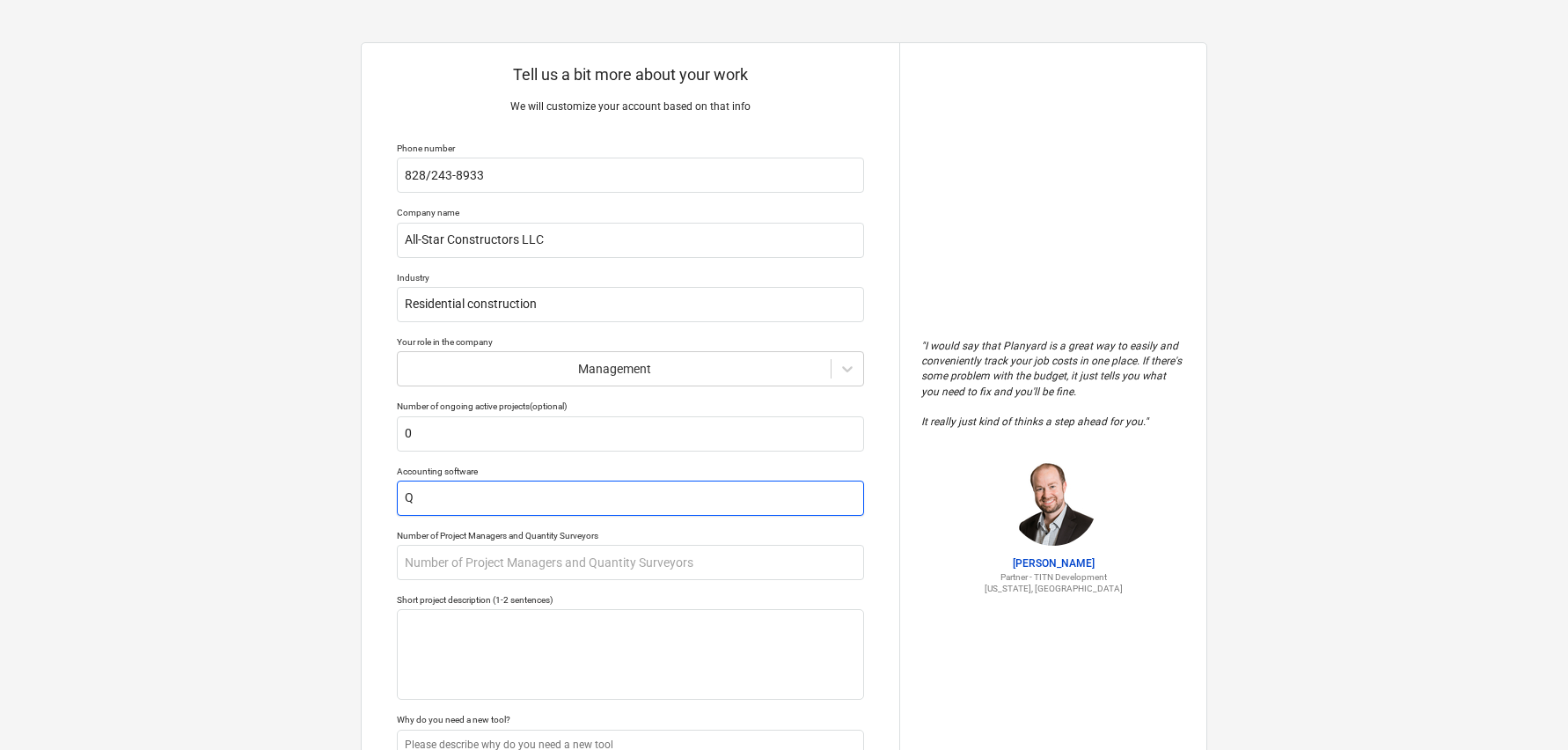
type input "Qu"
type textarea "x"
type input "Qui"
type textarea "x"
type input "Quic"
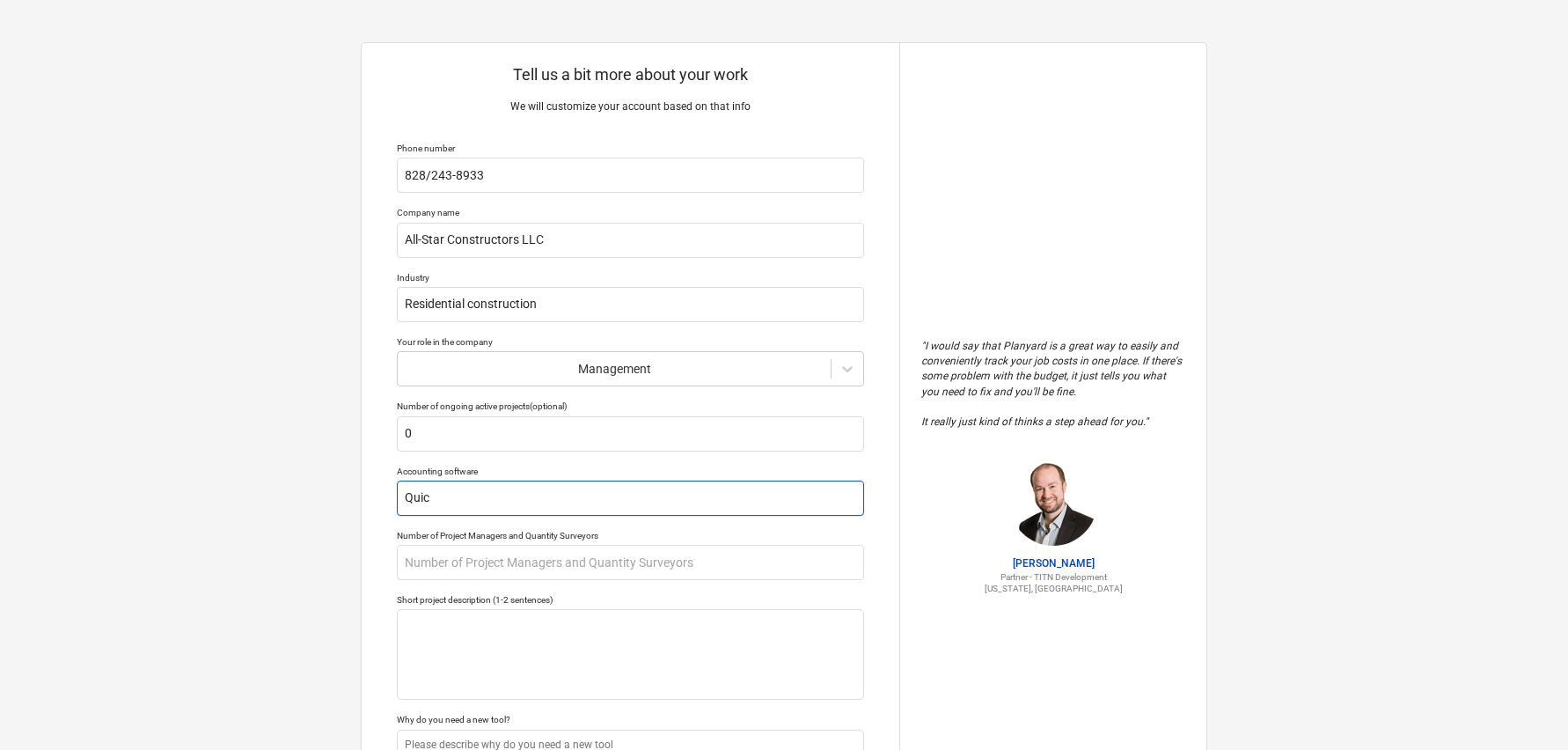
type textarea "x"
type input "Quick"
type textarea "x"
type input "Quickb"
type textarea "x"
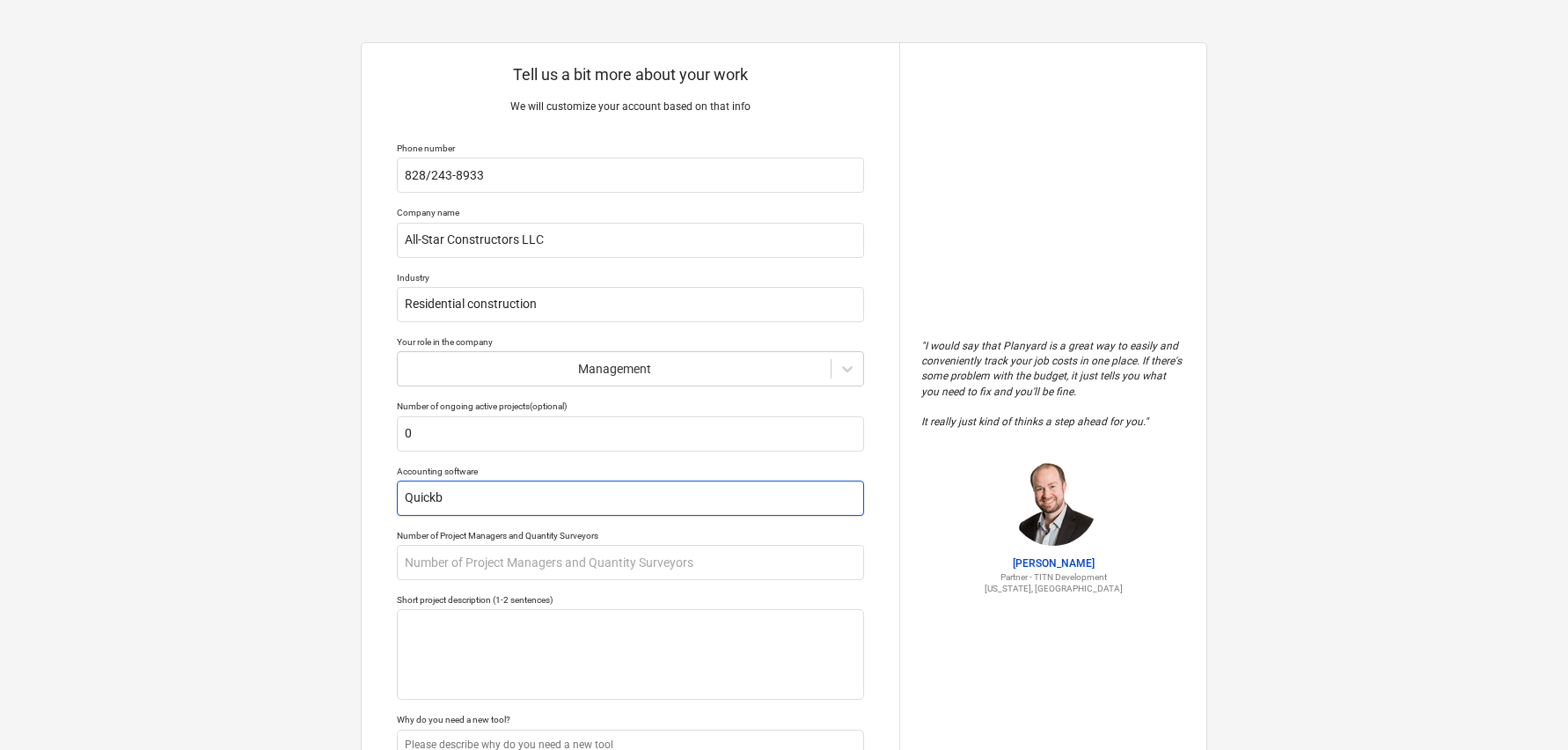
type input "Quickbo"
type textarea "x"
type input "Quickboo"
type textarea "x"
type input "Quickbook"
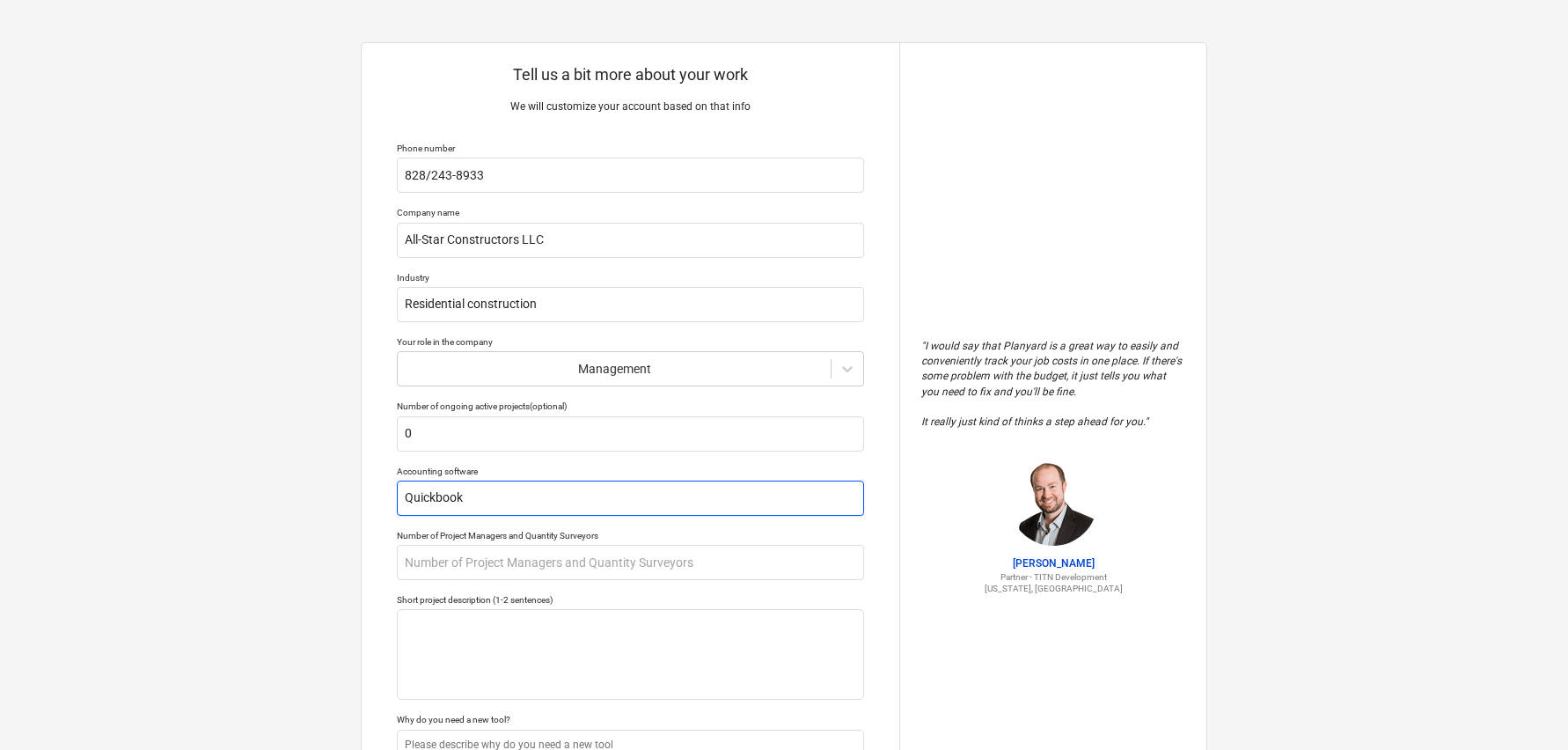
type textarea "x"
type input "Quickbooks"
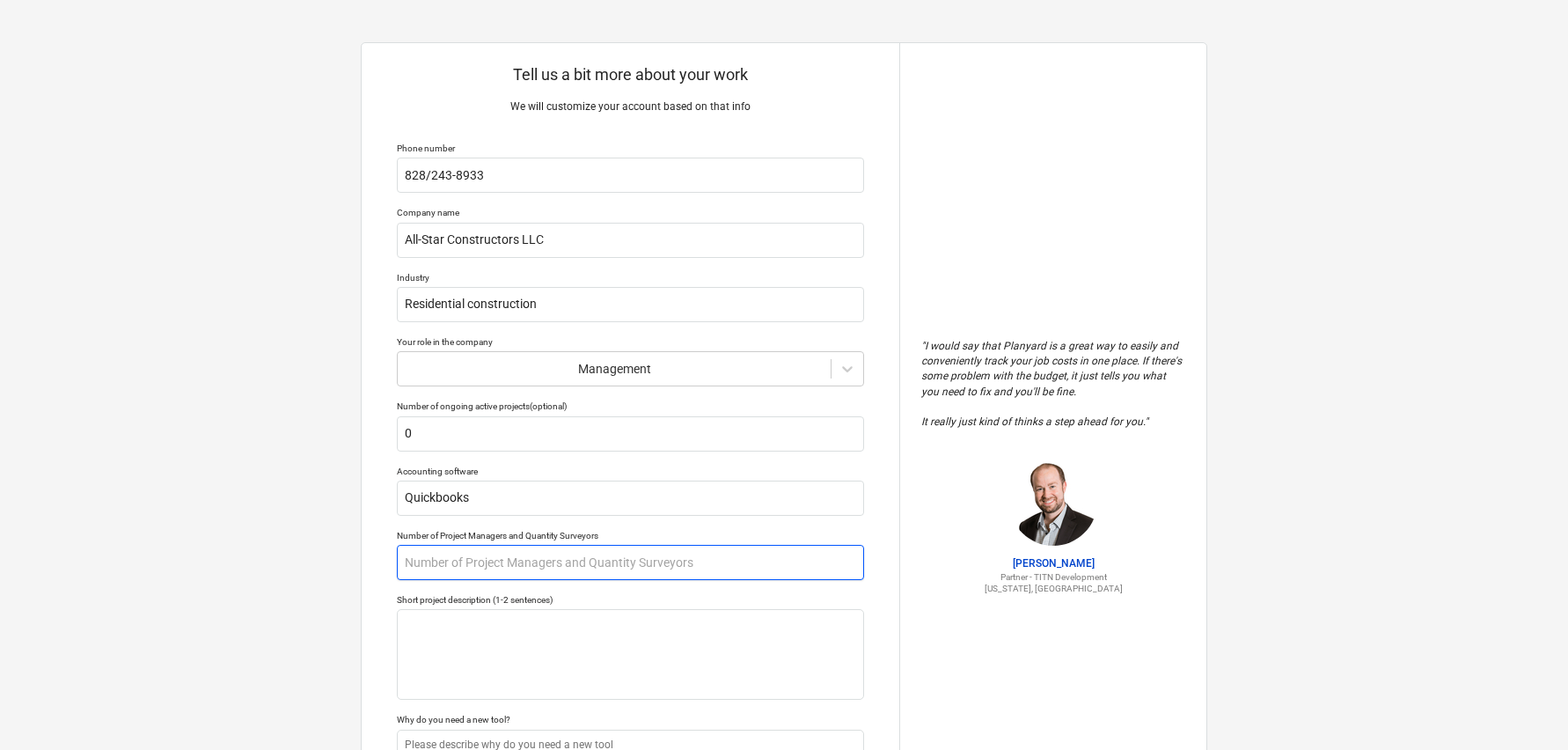
click at [410, 565] on input "text" at bounding box center [631, 562] width 468 height 35
type textarea "x"
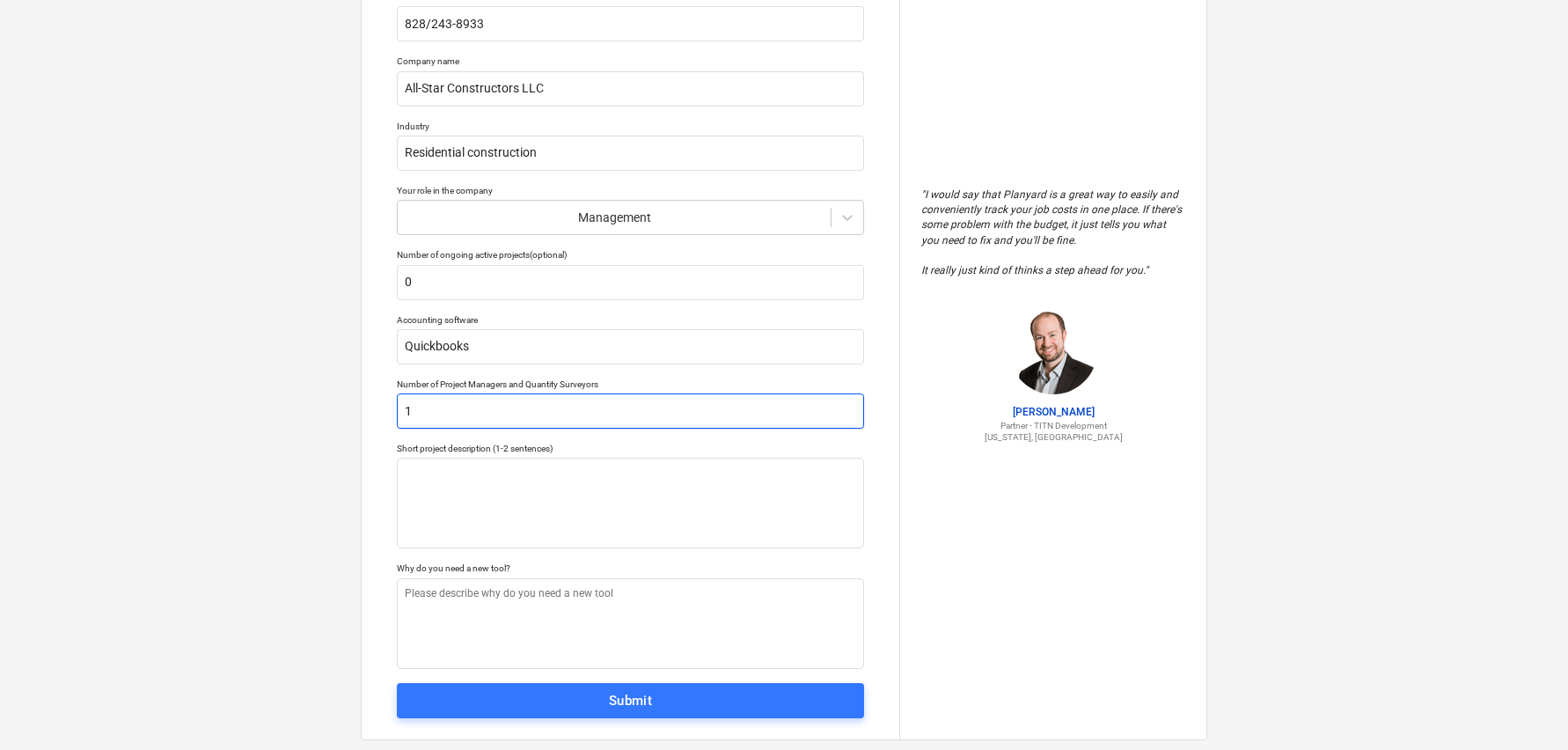
scroll to position [184, 0]
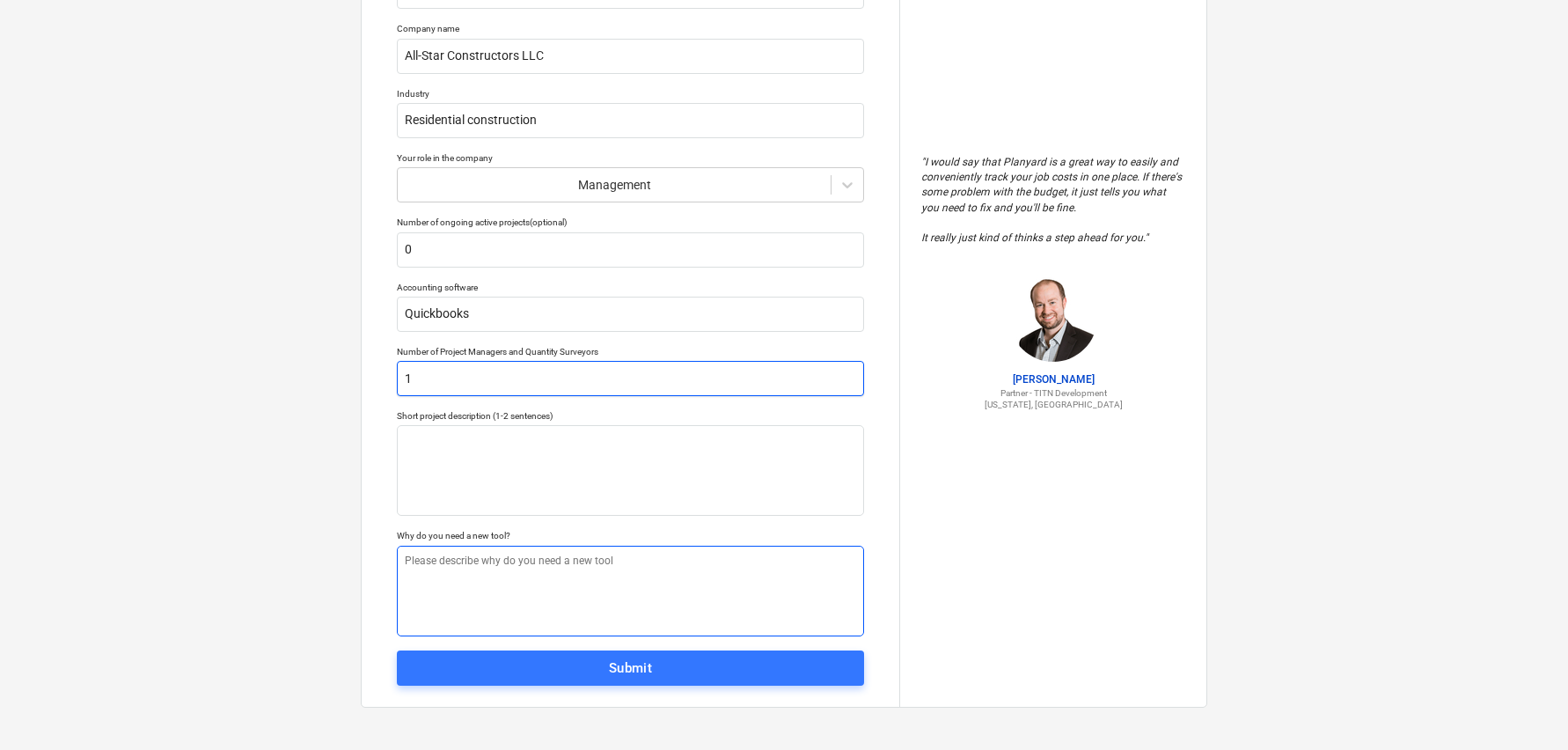
type input "1"
click at [435, 556] on textarea at bounding box center [631, 591] width 468 height 91
type textarea "x"
type textarea "U"
type textarea "x"
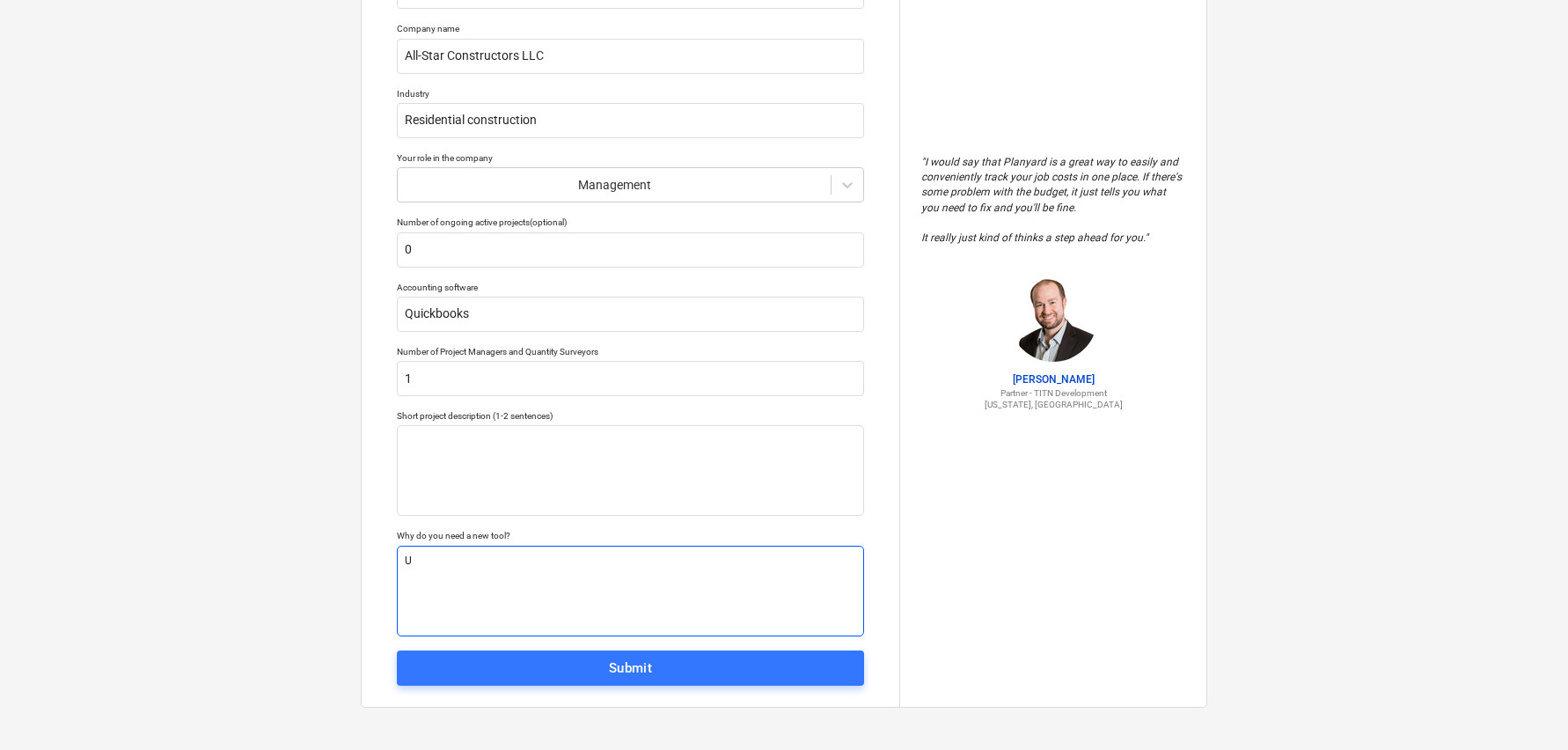
type textarea "Un"
type textarea "x"
type textarea "Unn"
type textarea "x"
type textarea "Unnd"
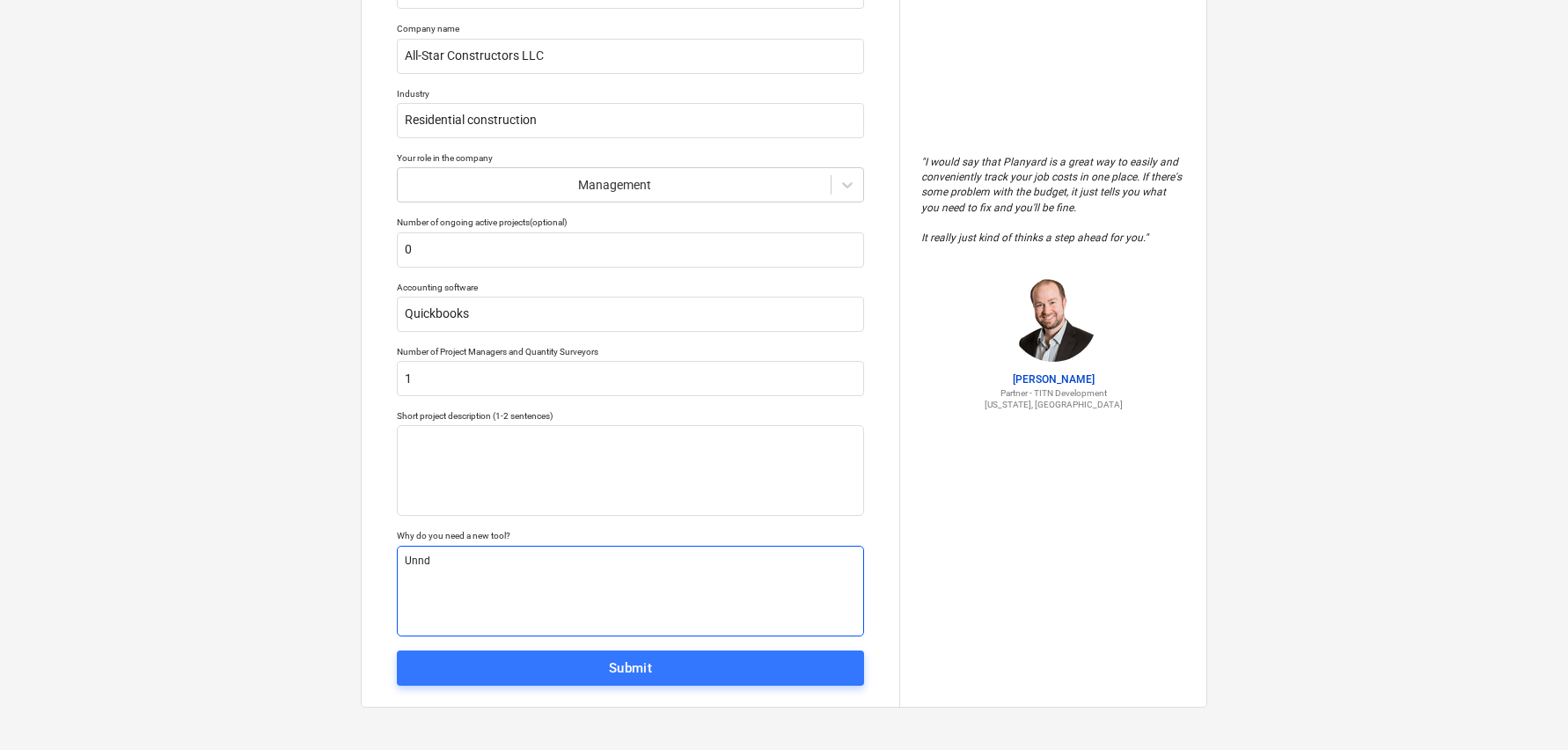
type textarea "x"
type textarea "Unnde"
type textarea "x"
type textarea "Unnder"
type textarea "x"
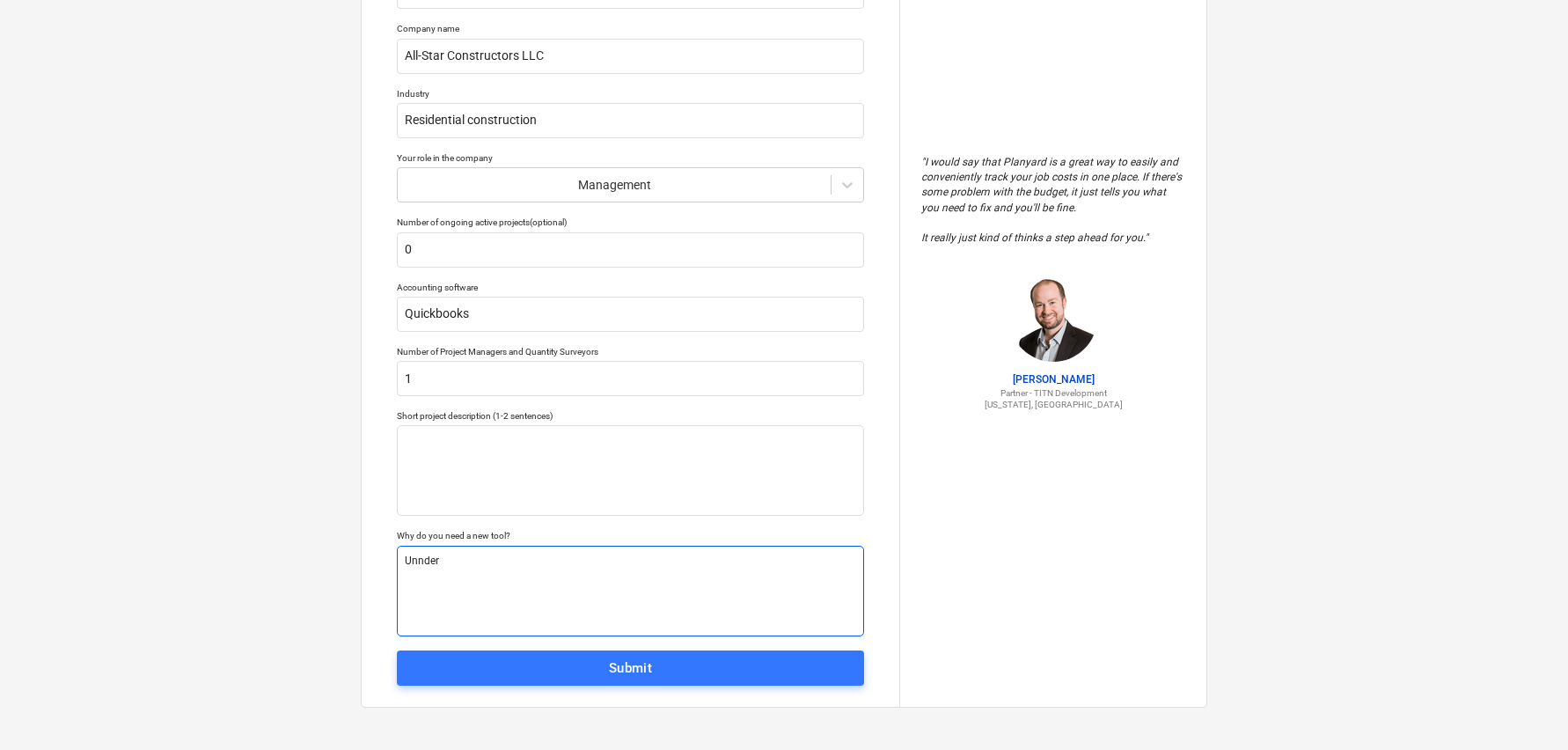
type textarea "Unnders"
type textarea "x"
type textarea "Unnderst"
type textarea "x"
type textarea "Unndersta"
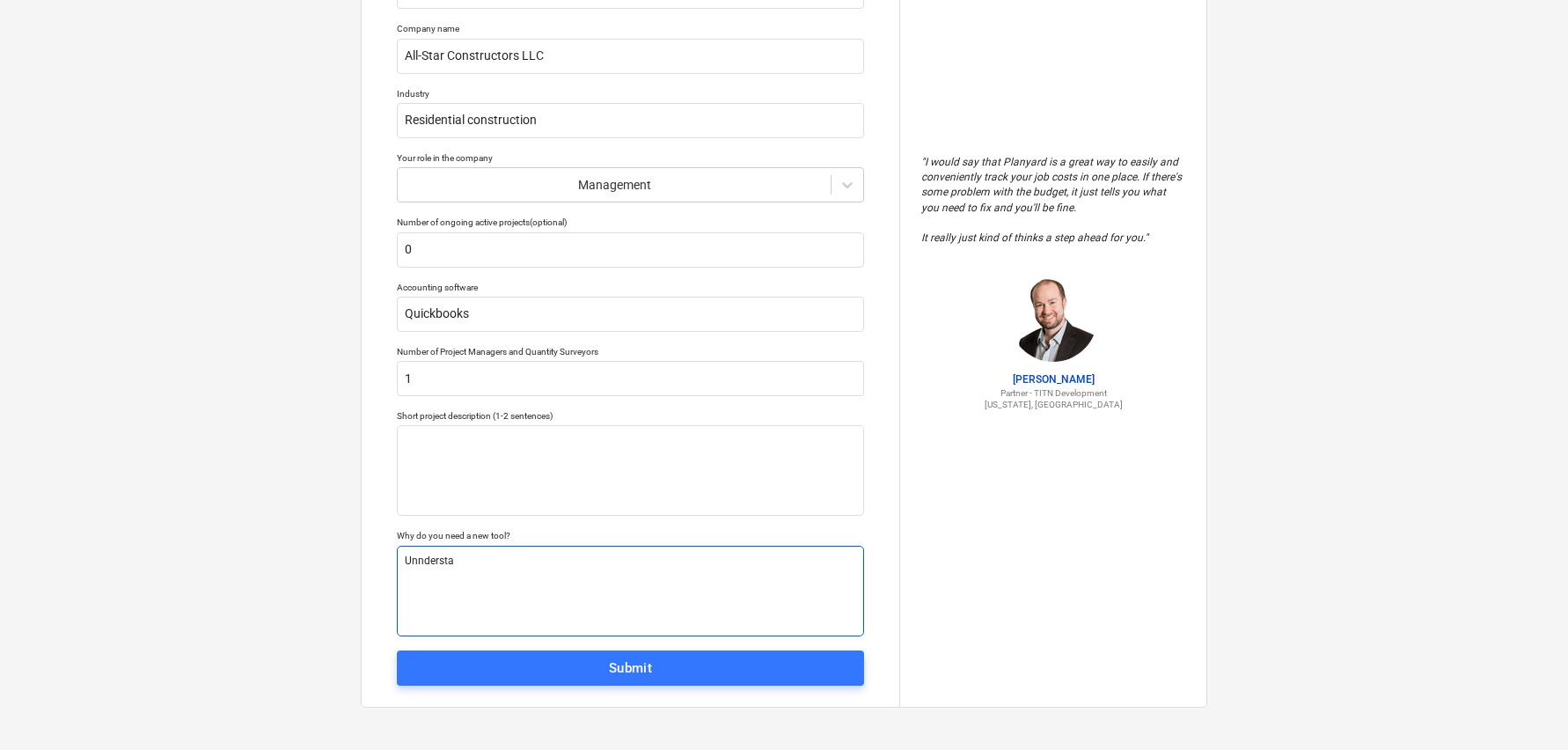
type textarea "x"
type textarea "Unnderstan"
type textarea "x"
type textarea "Unnderstand"
type textarea "x"
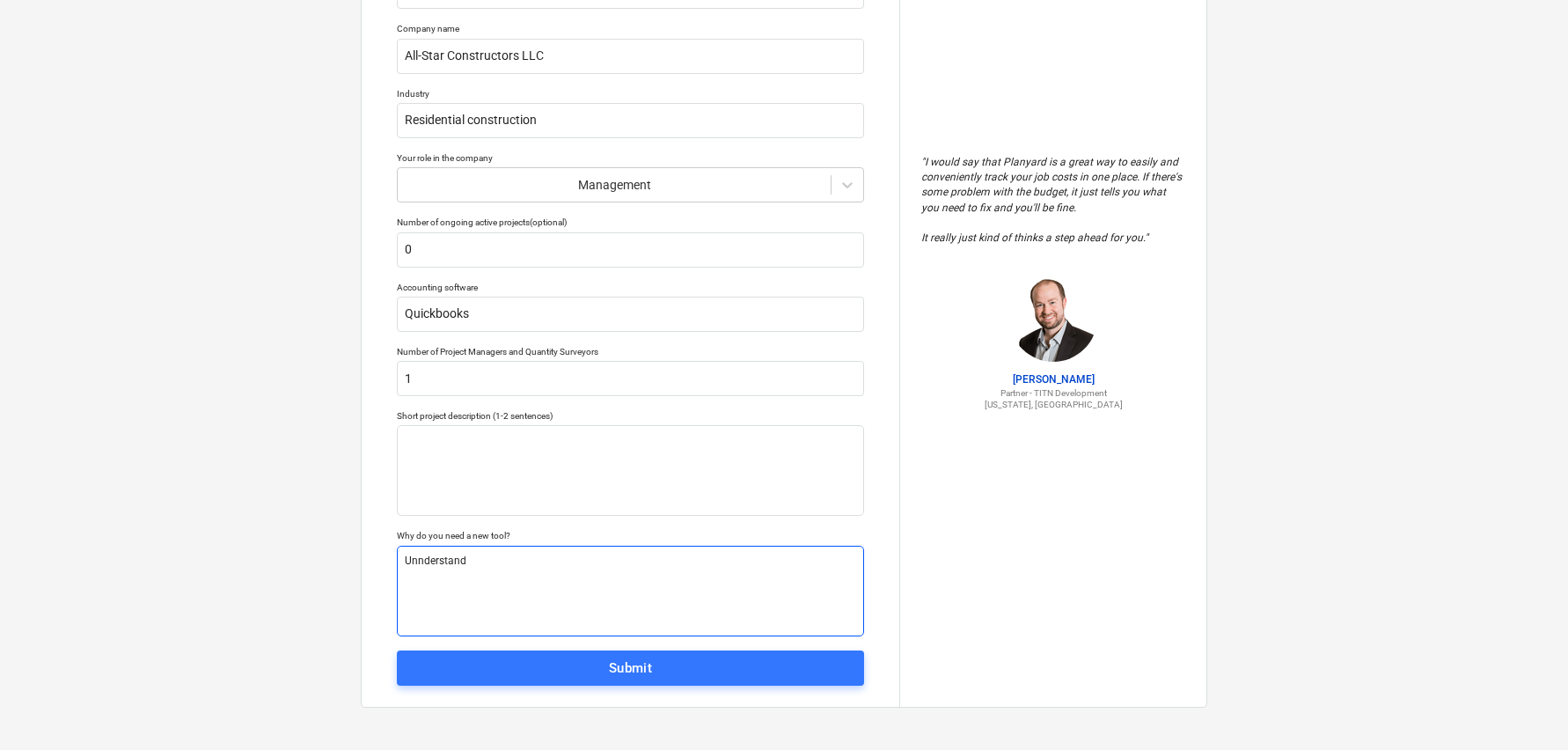
type textarea "Unnderstand"
type textarea "x"
type textarea "Unnderstand c"
type textarea "x"
type textarea "Unnderstand co"
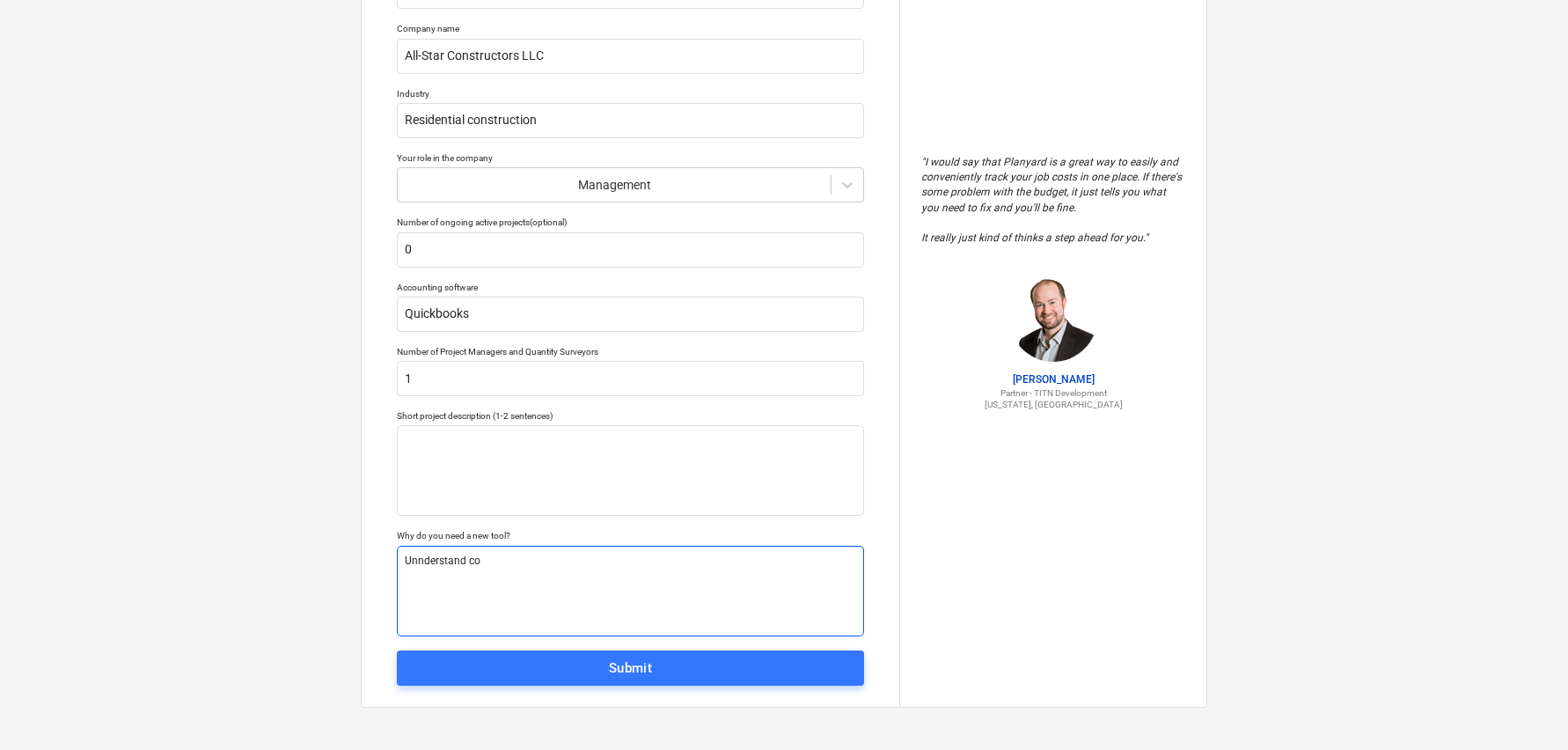
type textarea "x"
type textarea "Unnderstand cos"
type textarea "x"
type textarea "Unnderstand cost"
type textarea "x"
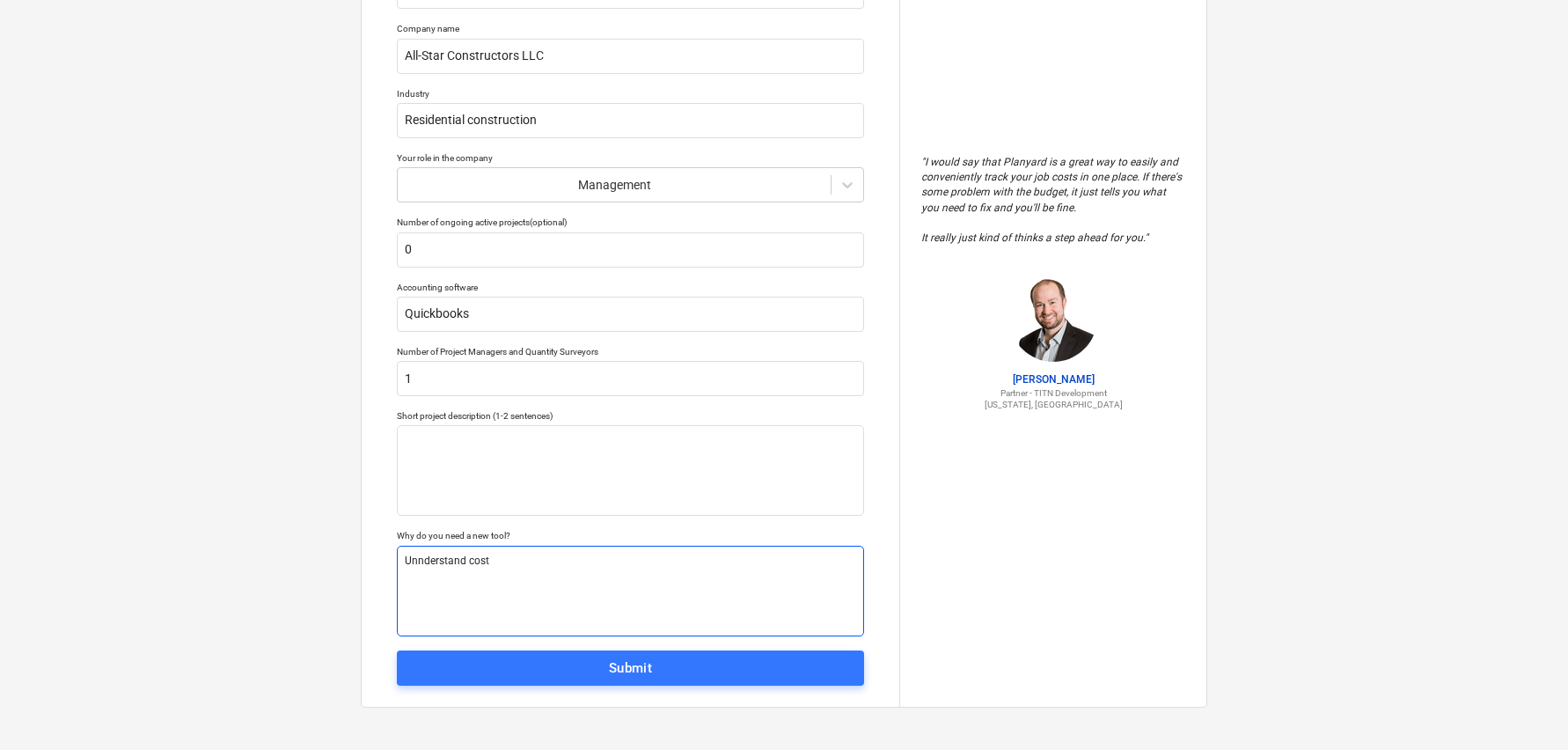
type textarea "Unnderstand cost"
type textarea "x"
type textarea "Unnderstand cost c"
type textarea "x"
type textarea "Unnderstand cost co"
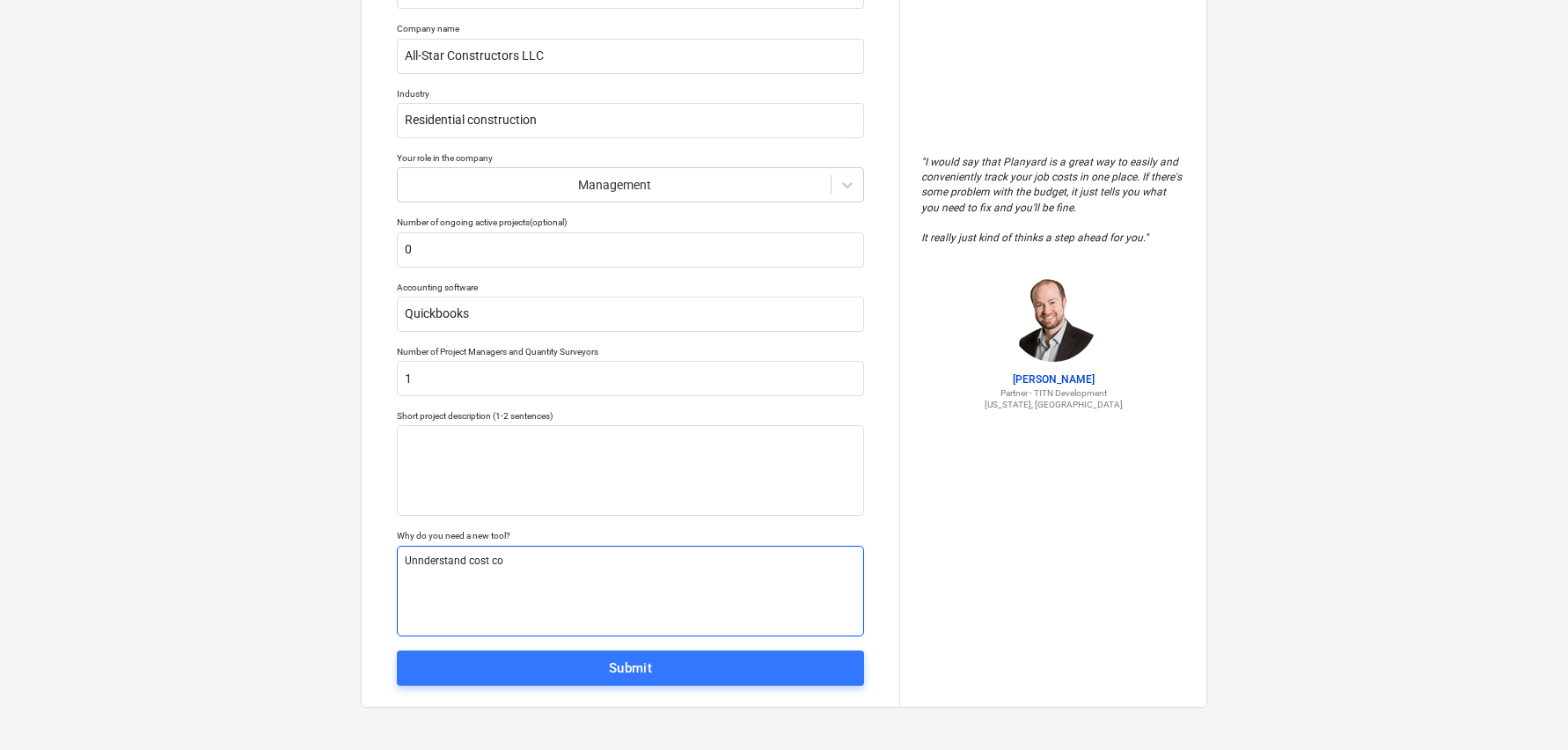
type textarea "x"
type textarea "Unnderstand cost cod"
type textarea "x"
type textarea "Unnderstand cost code"
type textarea "x"
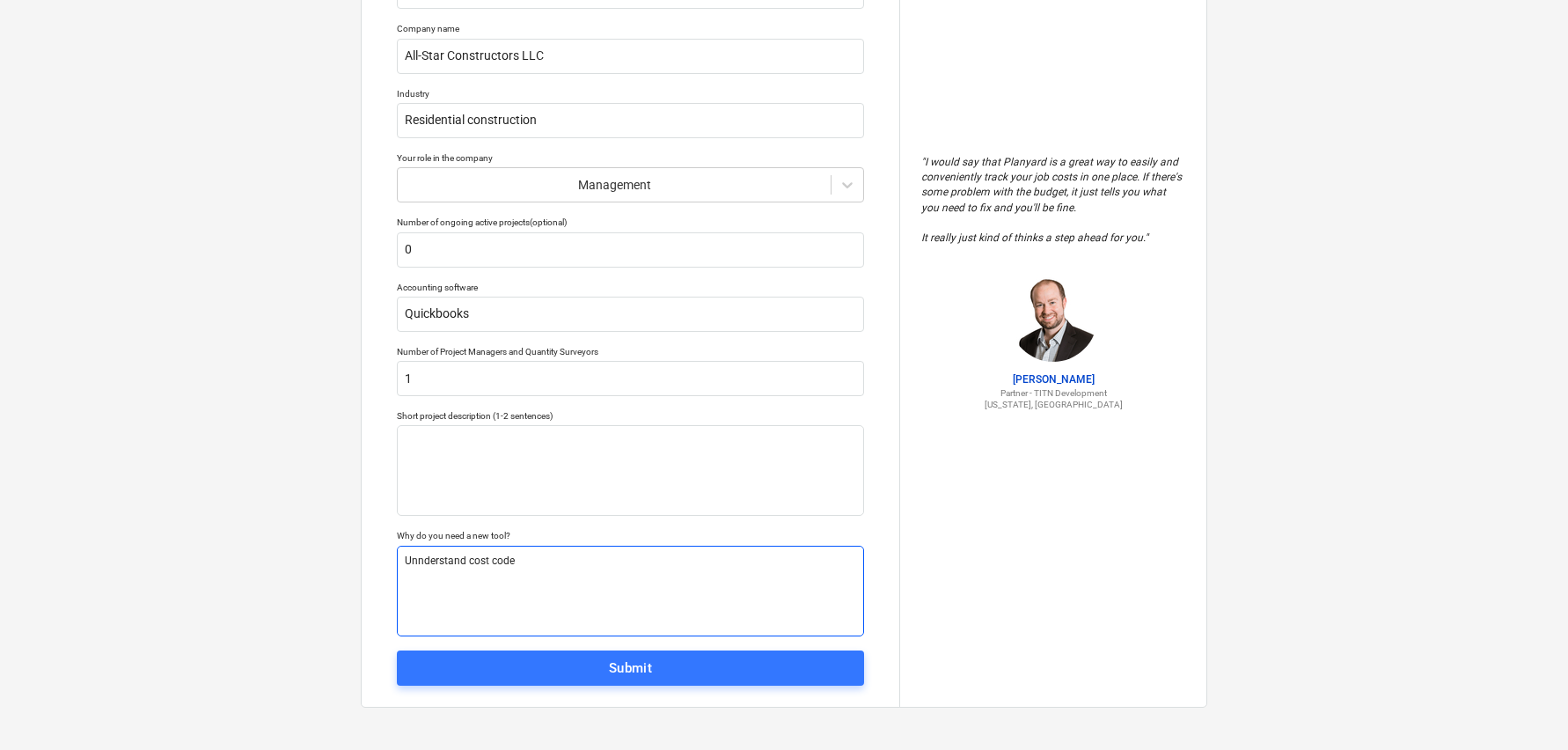
type textarea "Unnderstand cost codes"
type textarea "x"
type textarea "Unnderstand cost codes"
type textarea "x"
type textarea "Unnderstand cost codes a"
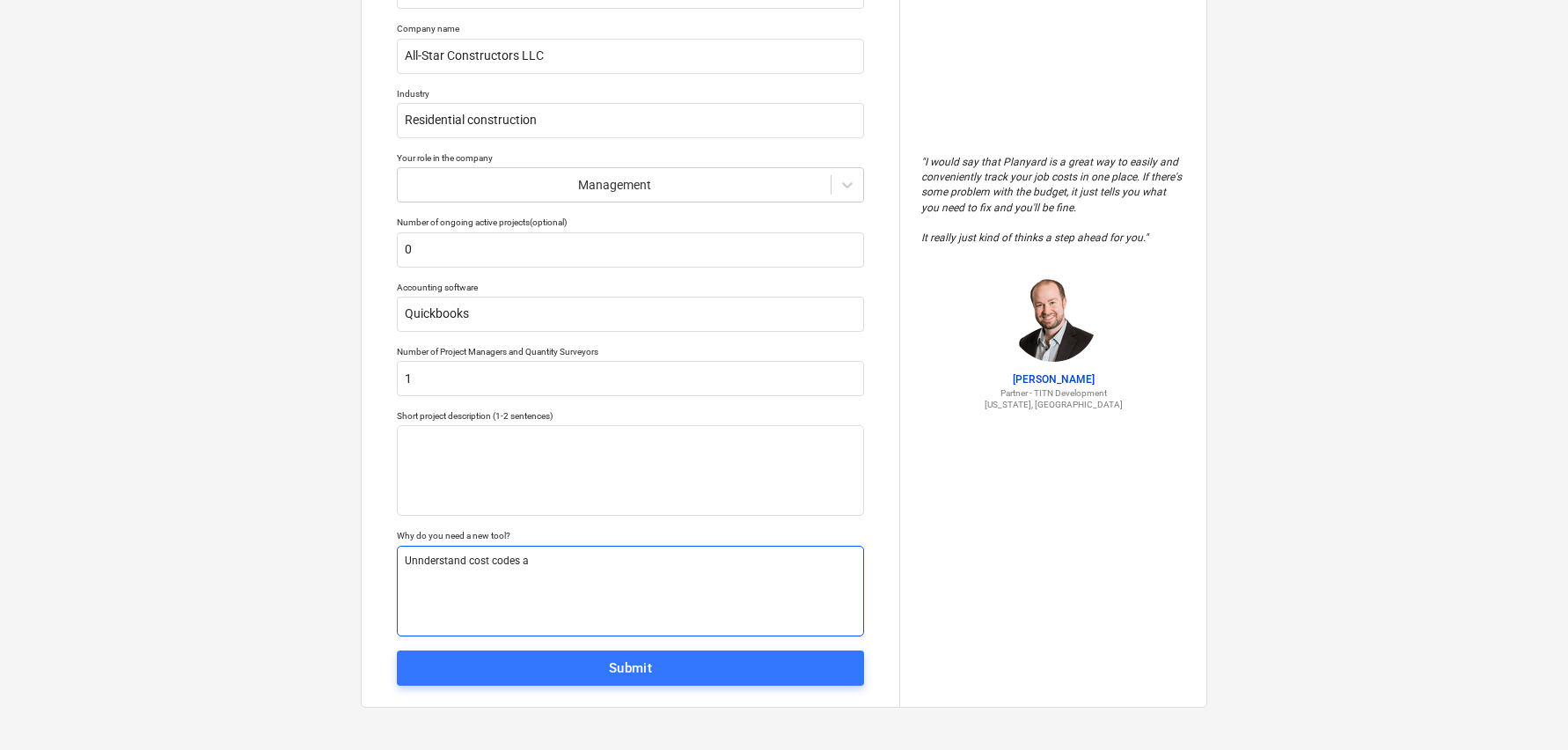
type textarea "x"
type textarea "Unnderstand cost codes as"
type textarea "x"
type textarea "Unnderstand cost codes as"
type textarea "x"
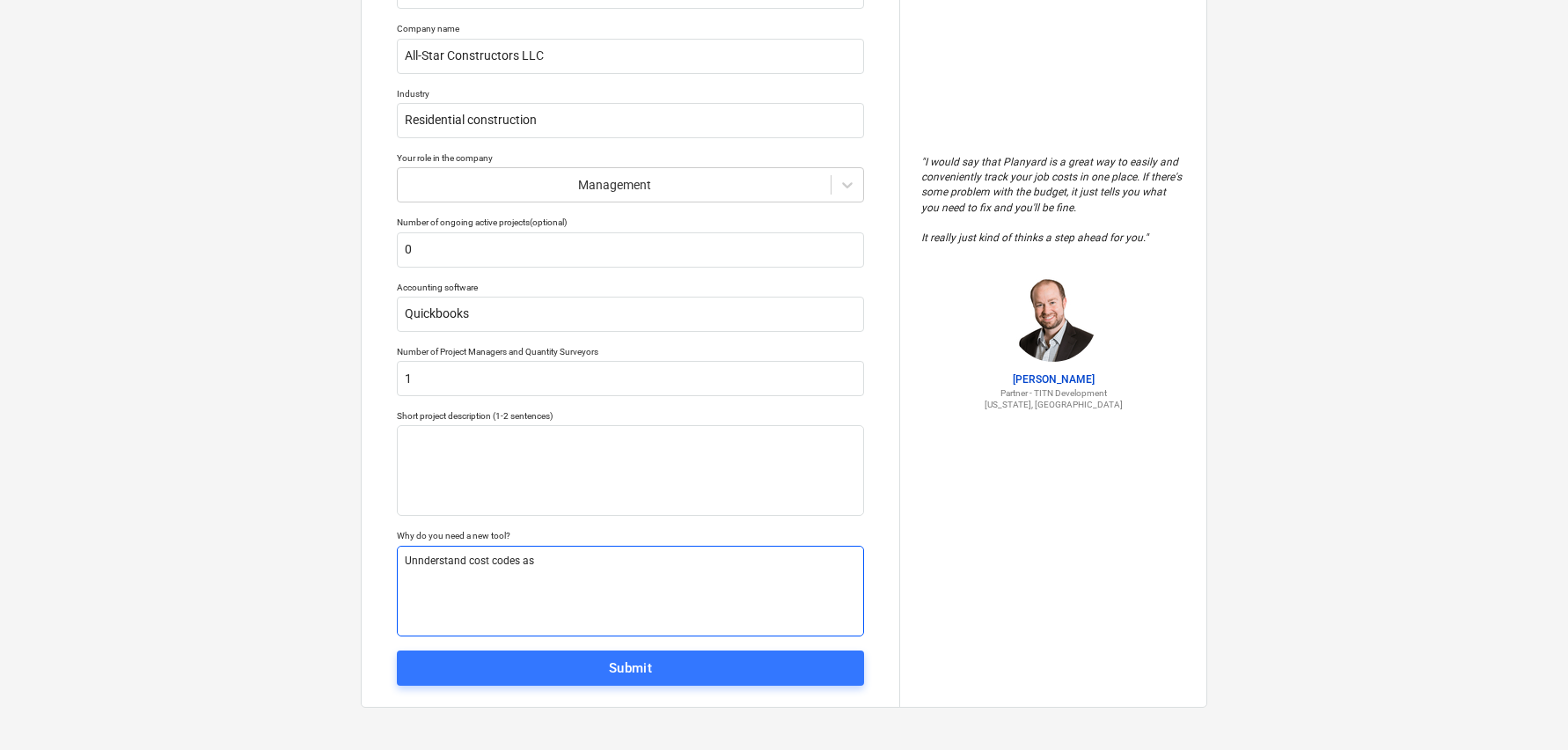
type textarea "Unnderstand cost codes as r"
type textarea "x"
type textarea "Unnderstand cost codes as re"
type textarea "x"
type textarea "Unnderstand cost codes as rel"
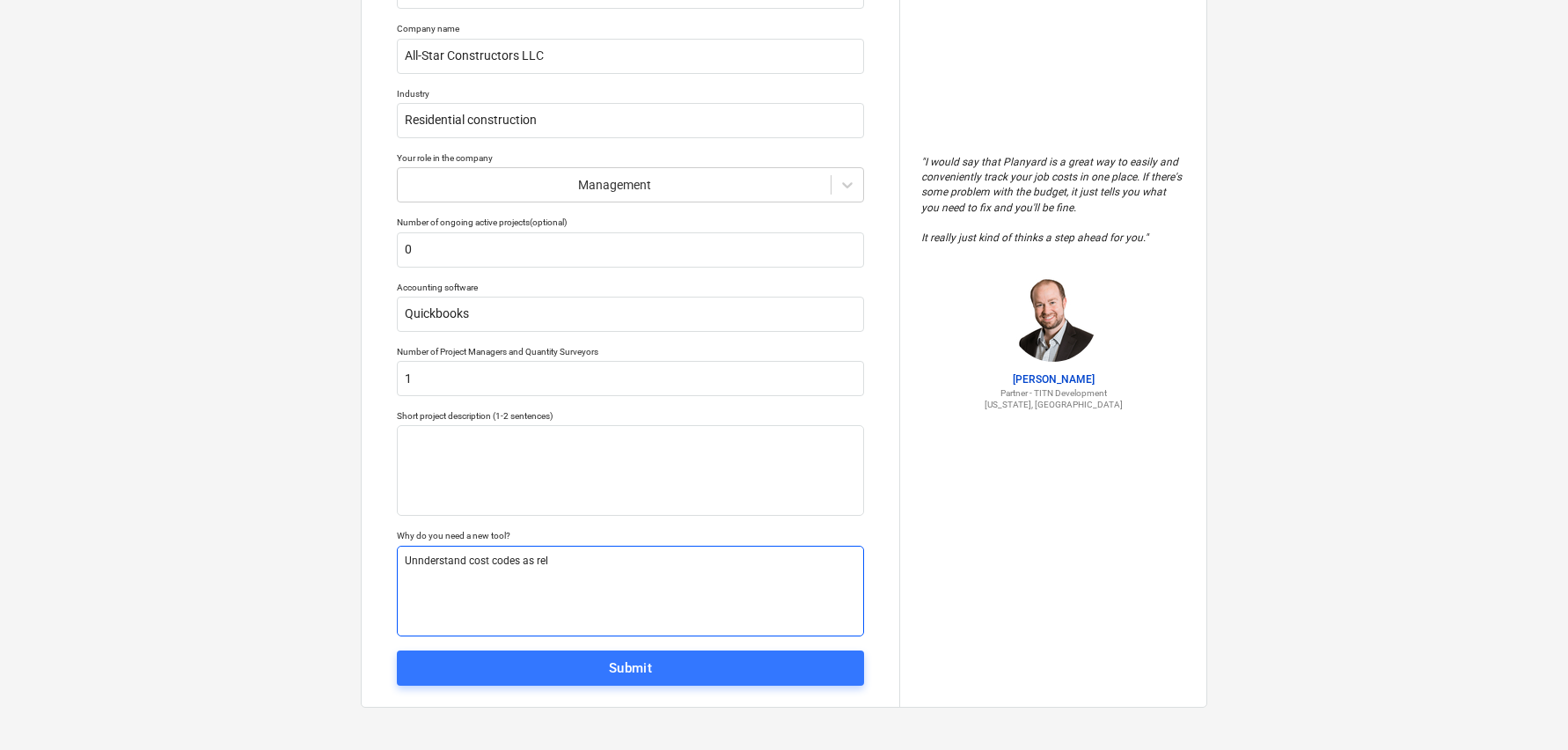
type textarea "x"
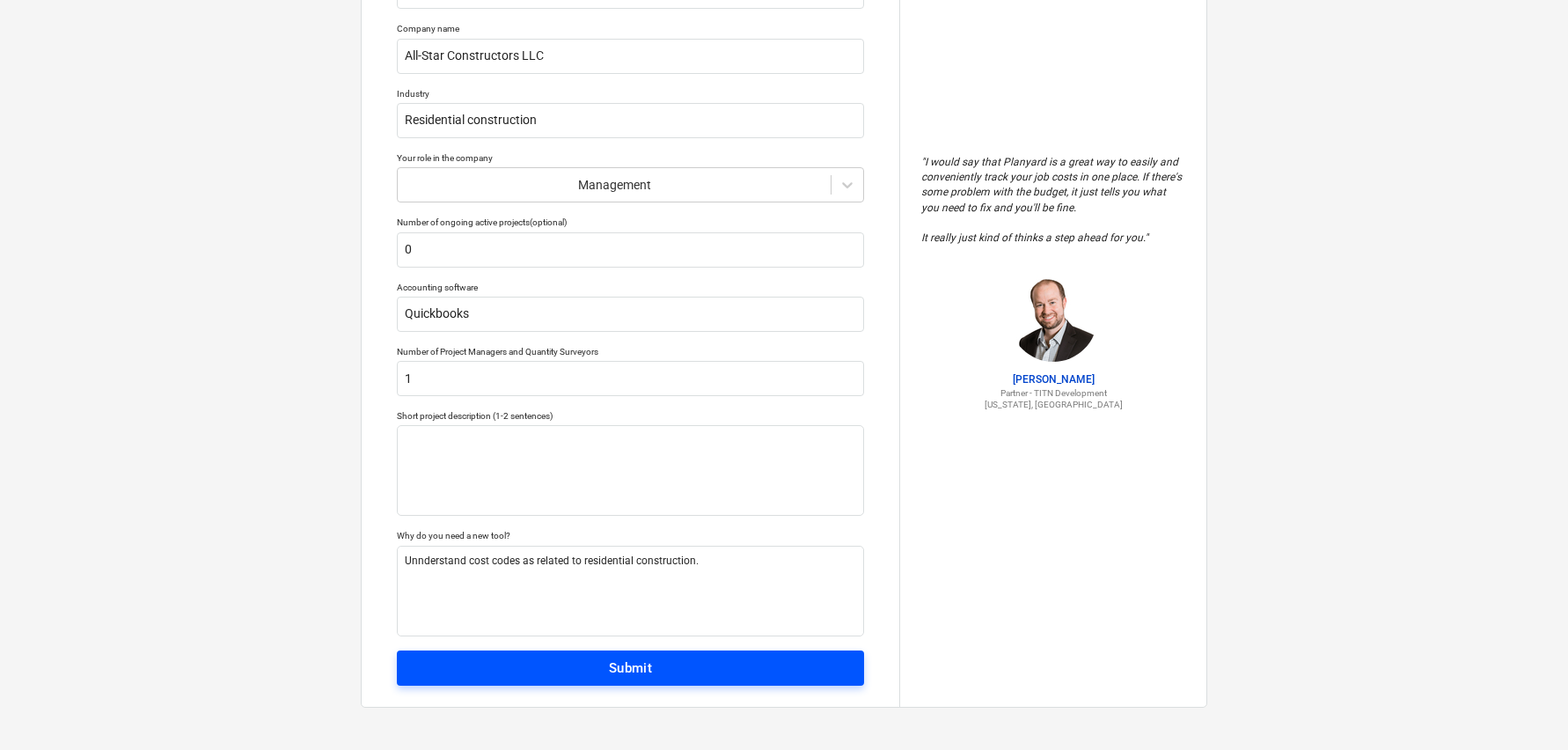
click at [593, 668] on span "Submit" at bounding box center [631, 668] width 429 height 23
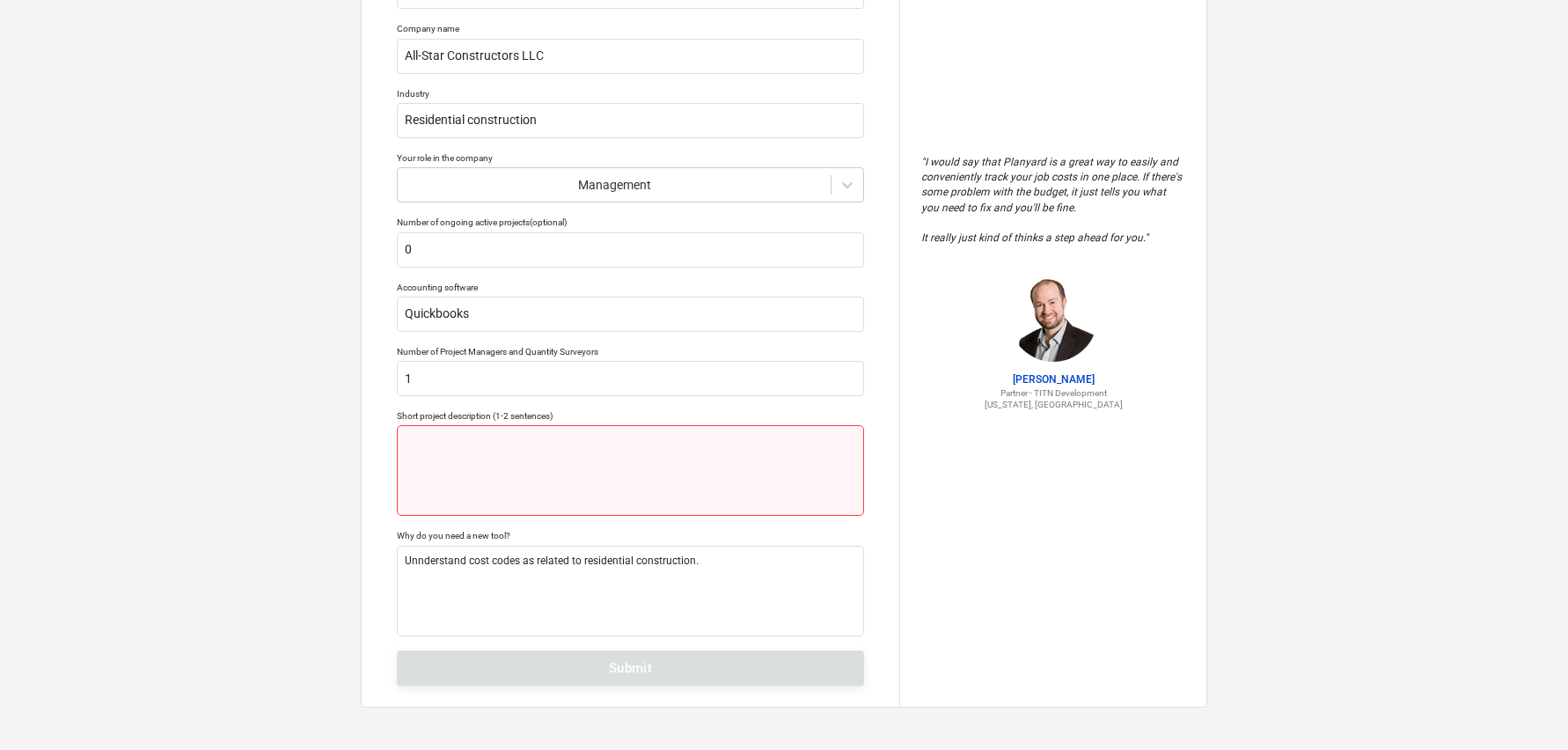
click at [471, 437] on textarea at bounding box center [631, 471] width 468 height 91
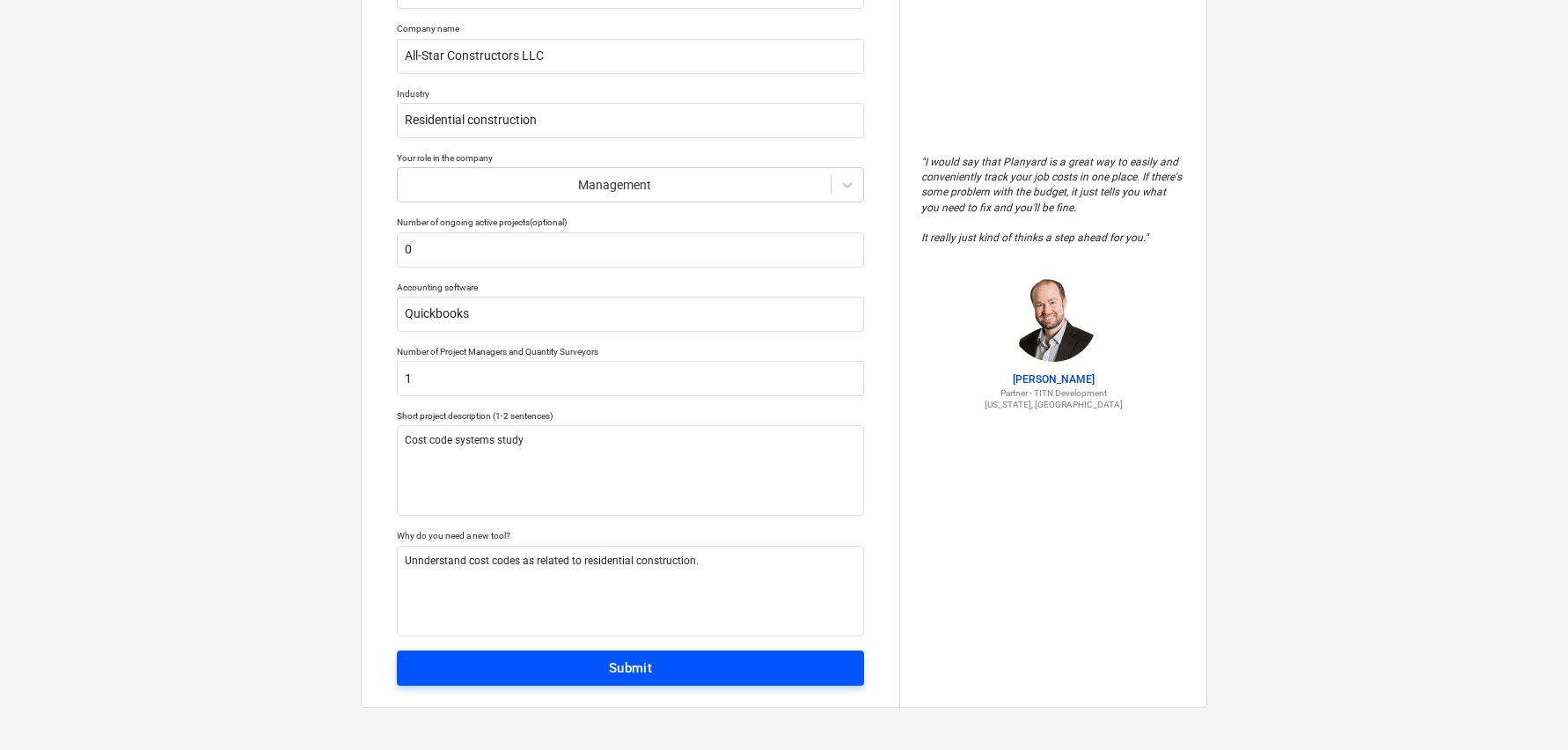
click at [600, 668] on span "Submit" at bounding box center [631, 668] width 429 height 23
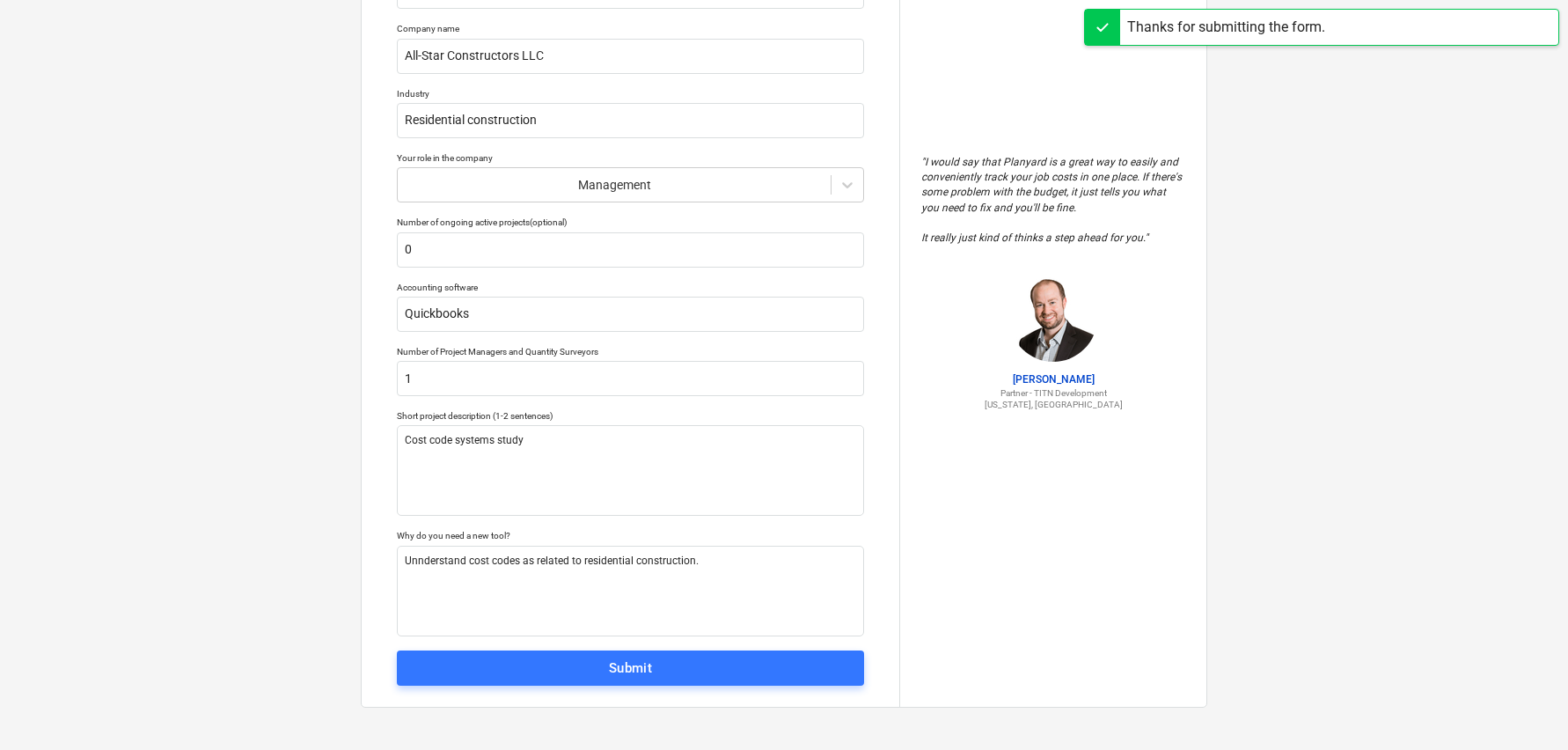
scroll to position [17, 0]
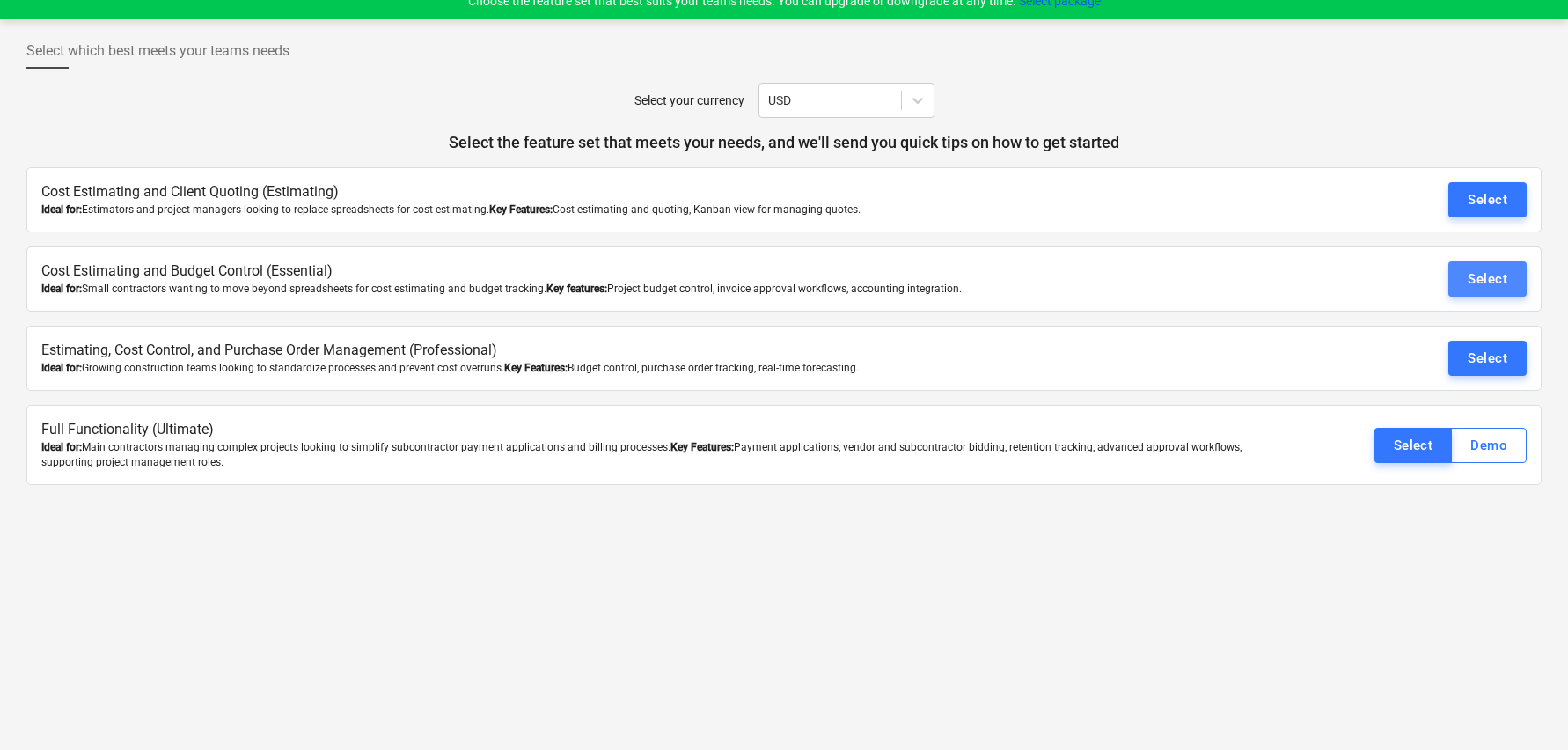
click at [1489, 277] on div "Select" at bounding box center [1488, 279] width 40 height 23
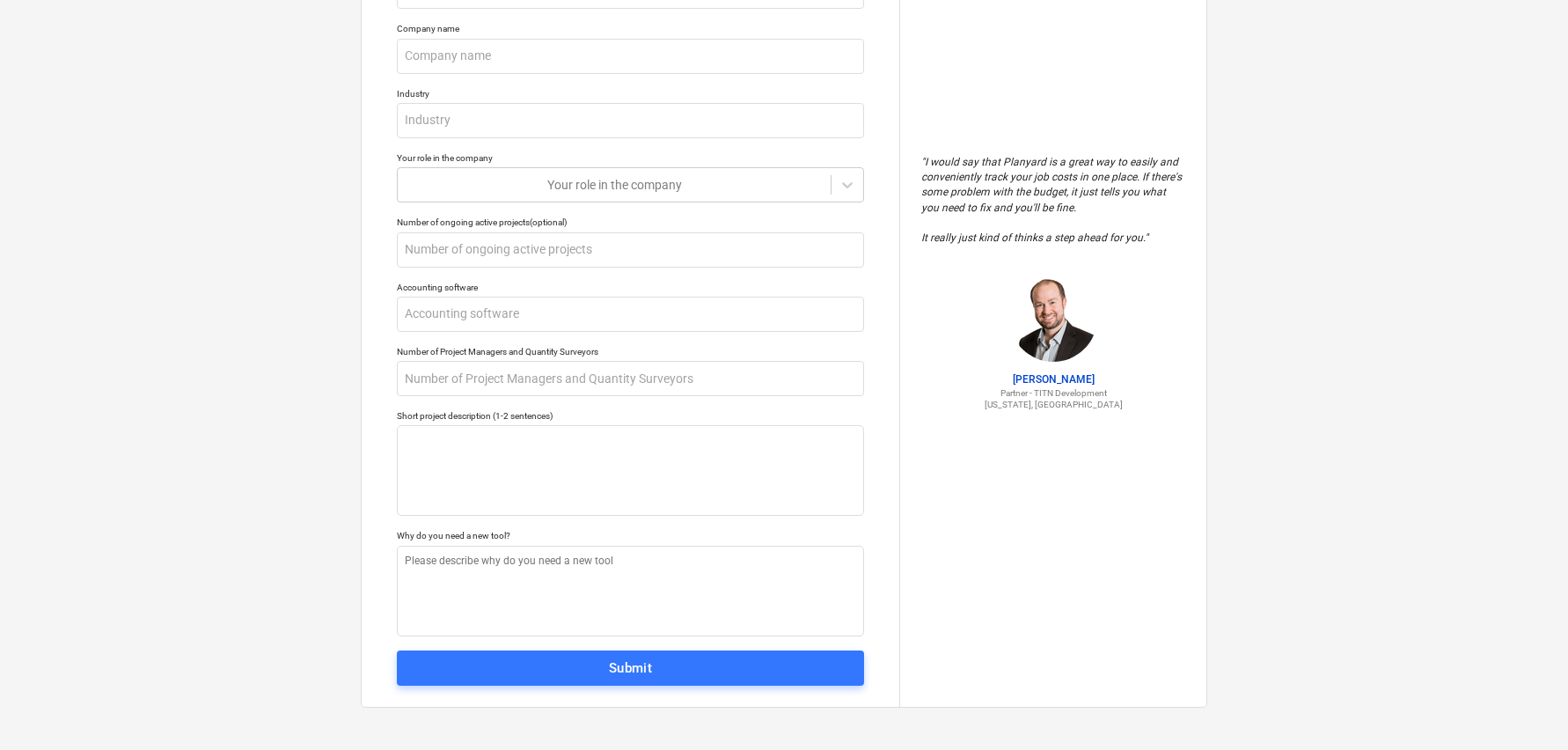
scroll to position [118, 0]
